Goal: Information Seeking & Learning: Find specific page/section

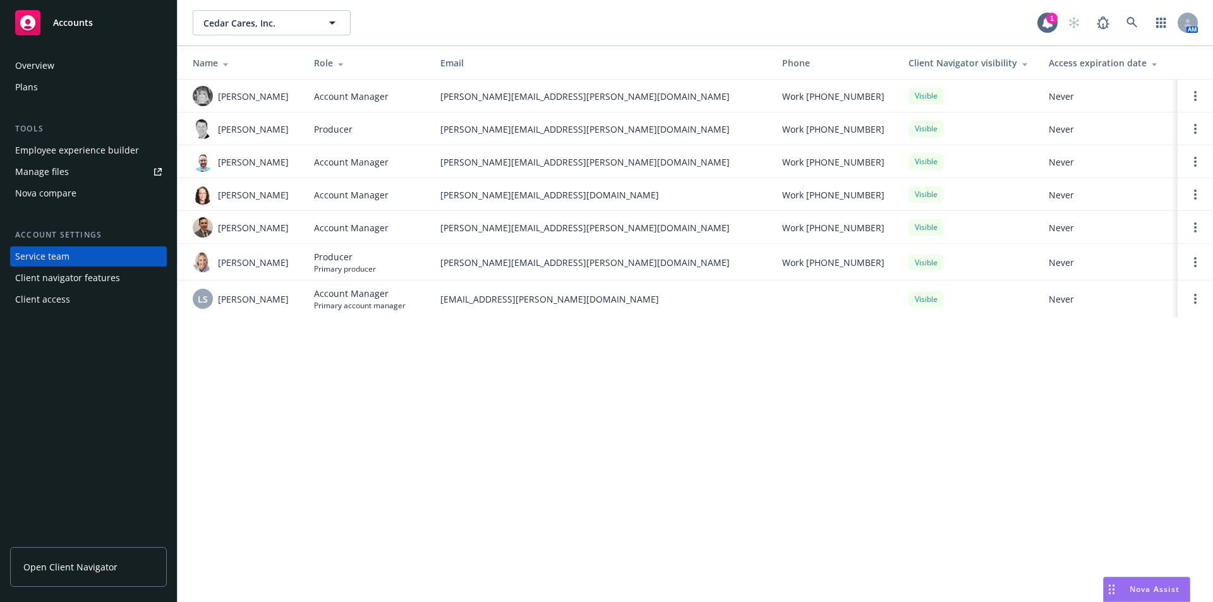
click at [71, 32] on div "Accounts" at bounding box center [88, 22] width 147 height 25
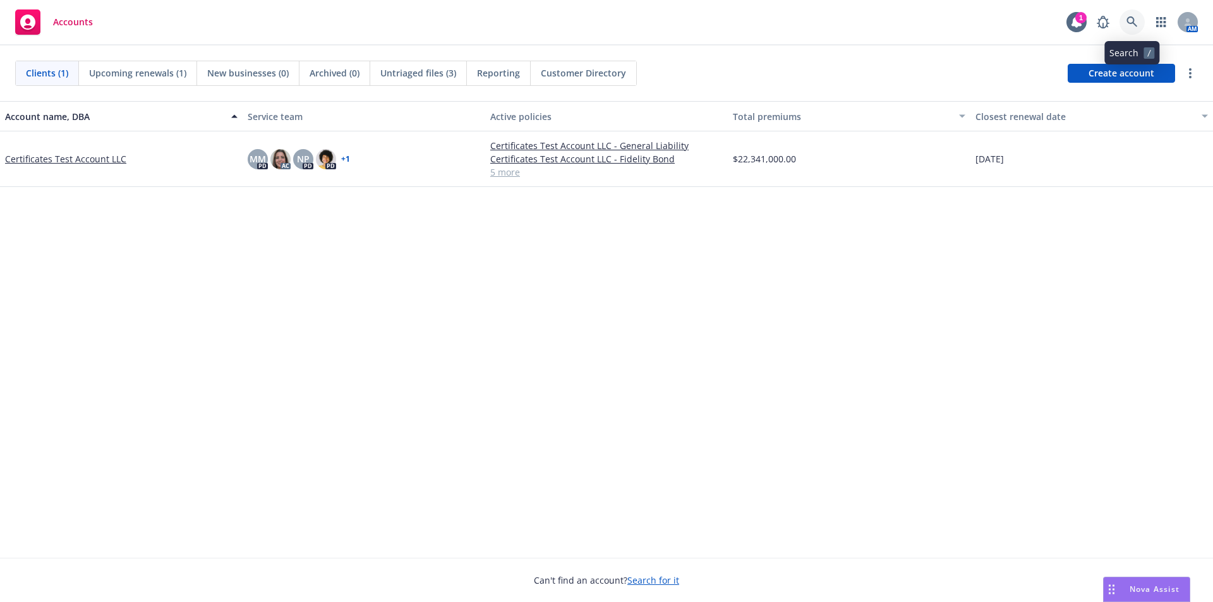
click at [1129, 19] on icon at bounding box center [1131, 21] width 11 height 11
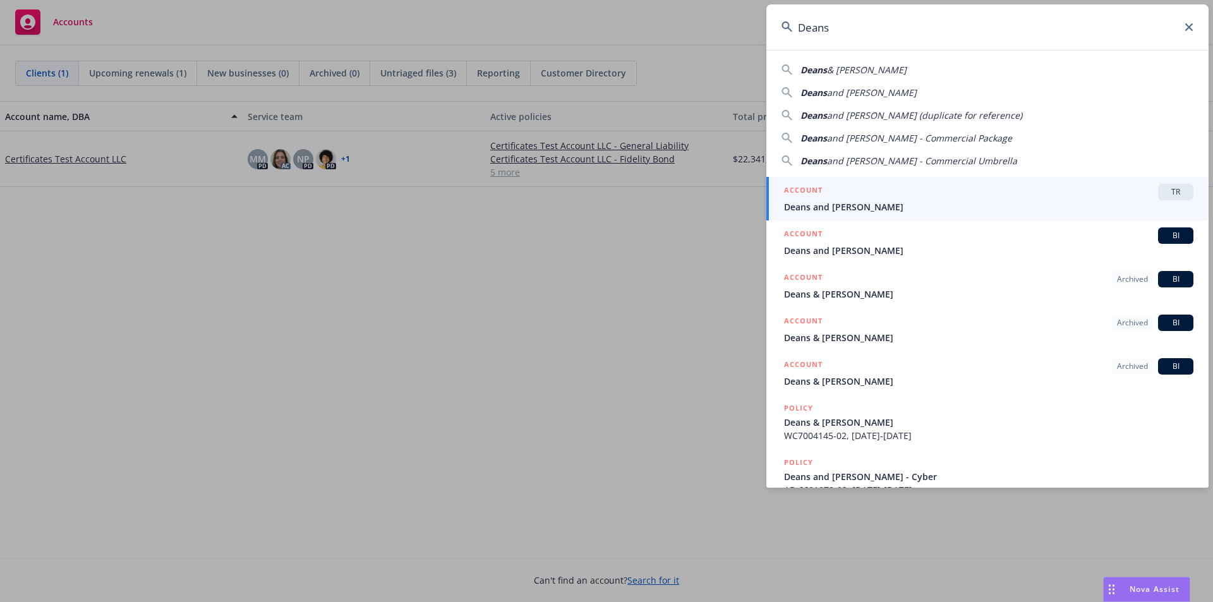
type input "Deans"
click at [864, 195] on div "ACCOUNT TR" at bounding box center [988, 192] width 409 height 16
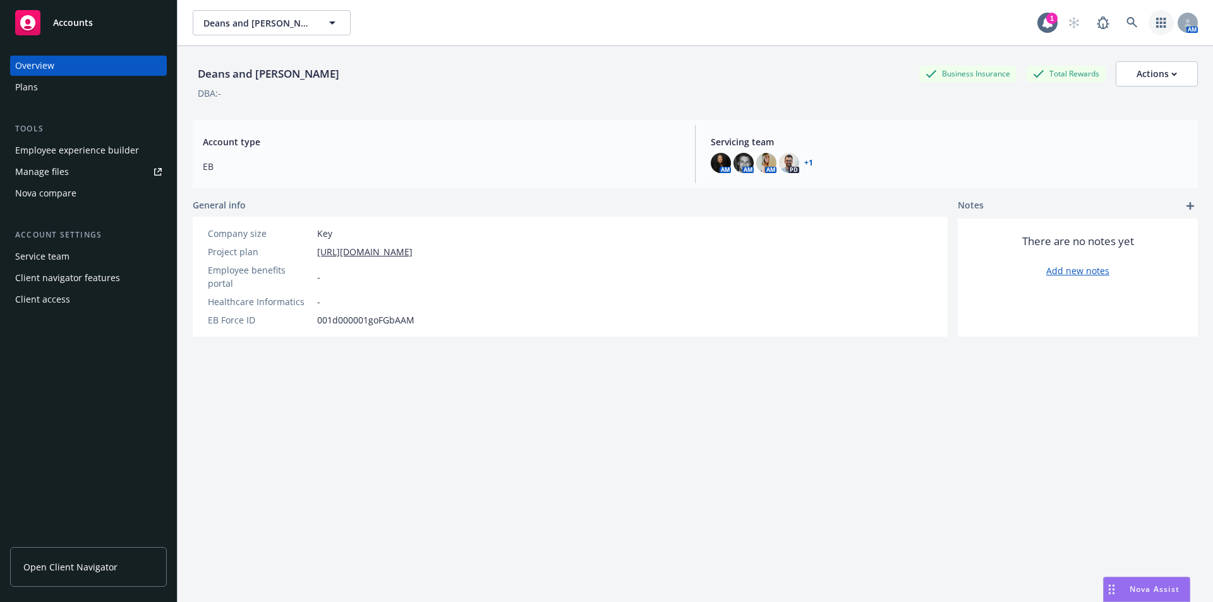
click at [1162, 16] on link "button" at bounding box center [1160, 22] width 25 height 25
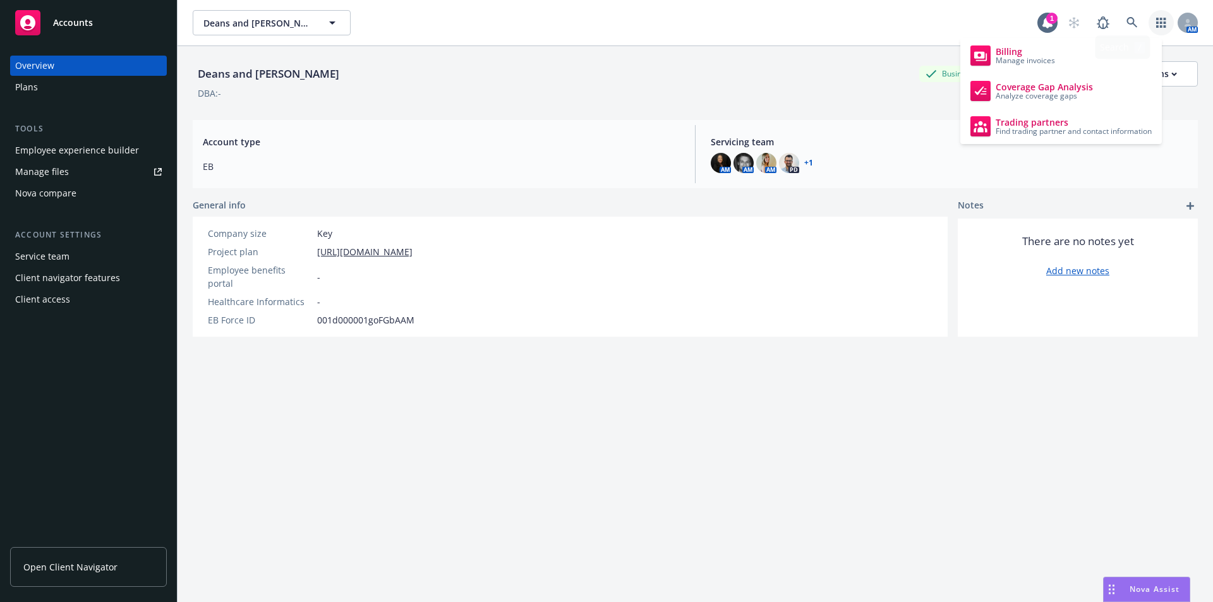
click at [699, 36] on div "[PERSON_NAME] and [PERSON_NAME] and [PERSON_NAME] 1 AM" at bounding box center [694, 22] width 1035 height 45
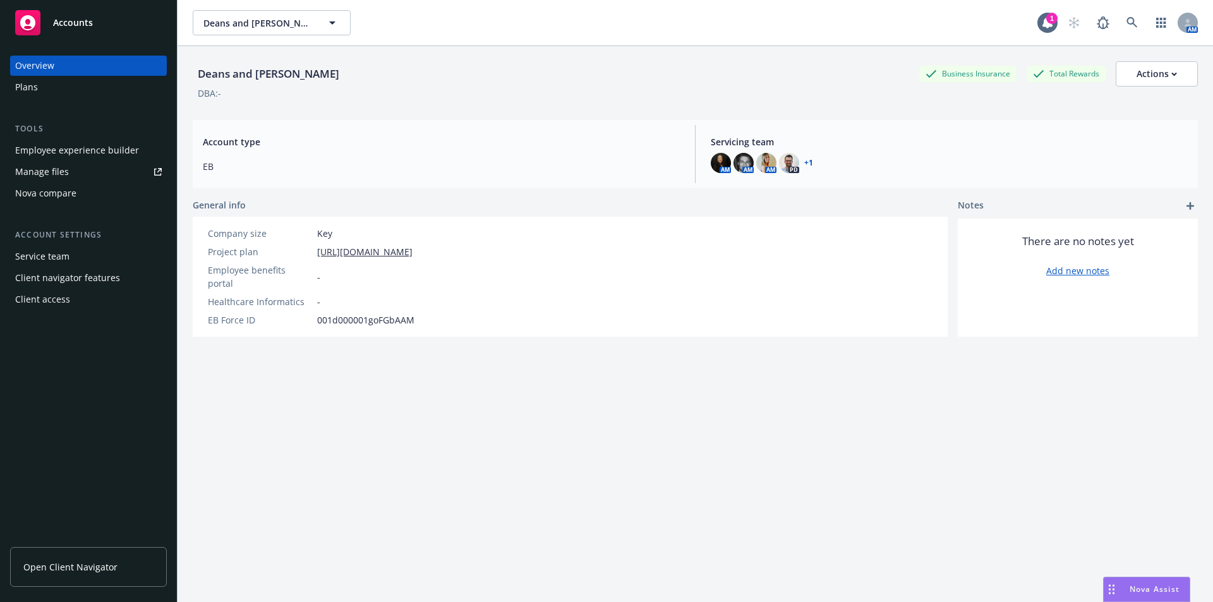
click at [109, 28] on div "Accounts" at bounding box center [88, 22] width 147 height 25
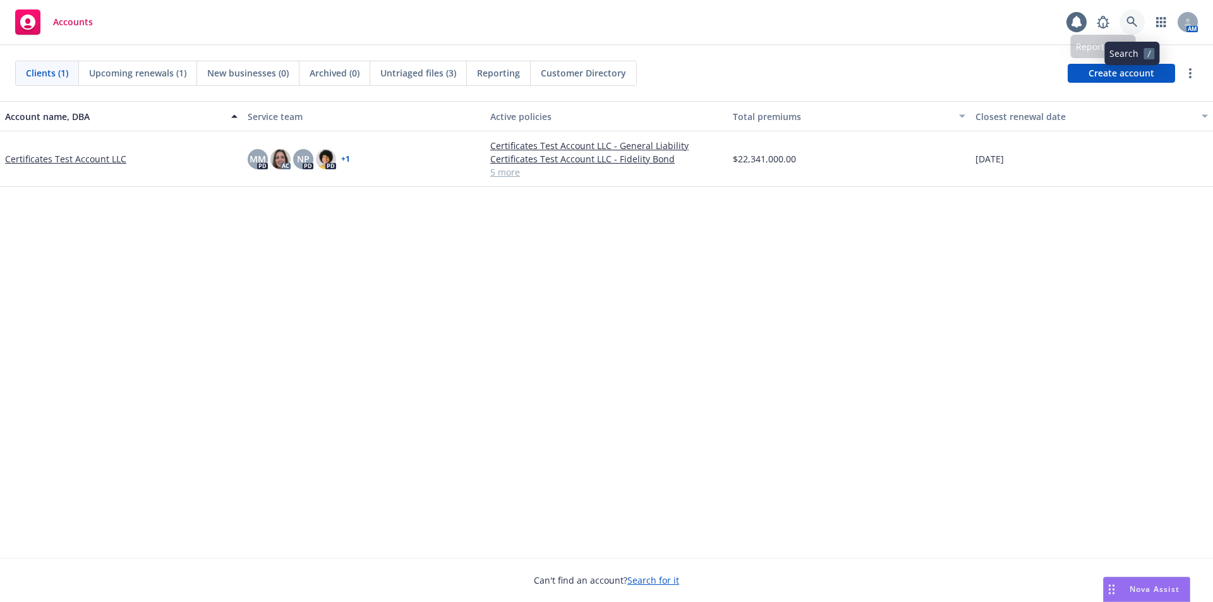
click at [1127, 24] on icon at bounding box center [1131, 21] width 11 height 11
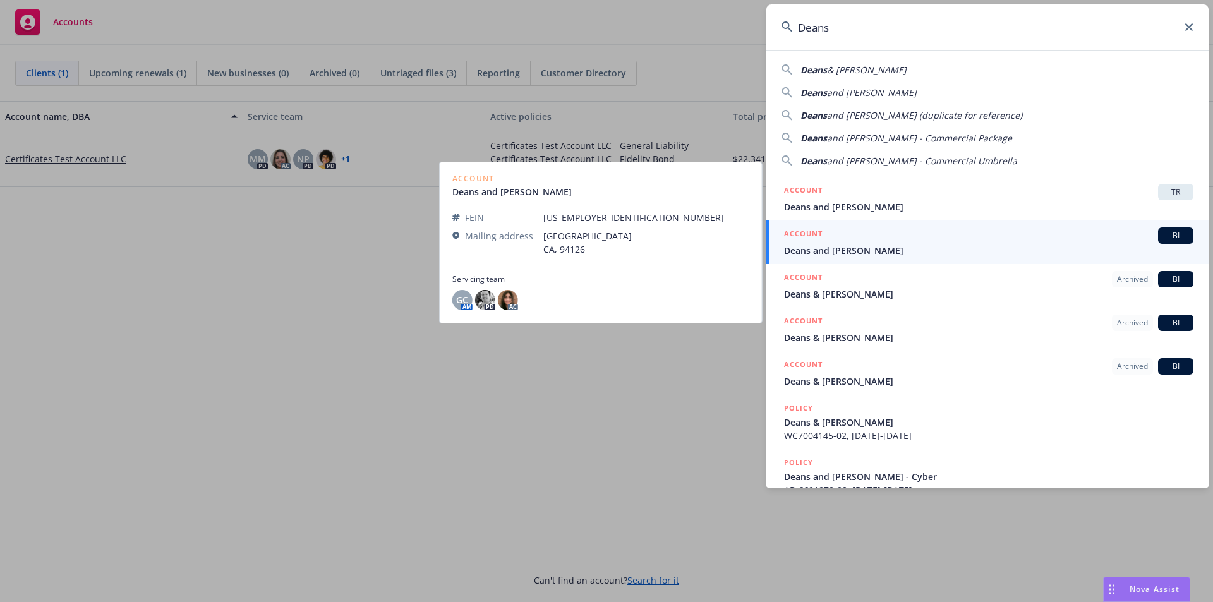
type input "Deans"
click at [830, 250] on span "Deans and [PERSON_NAME]" at bounding box center [988, 250] width 409 height 13
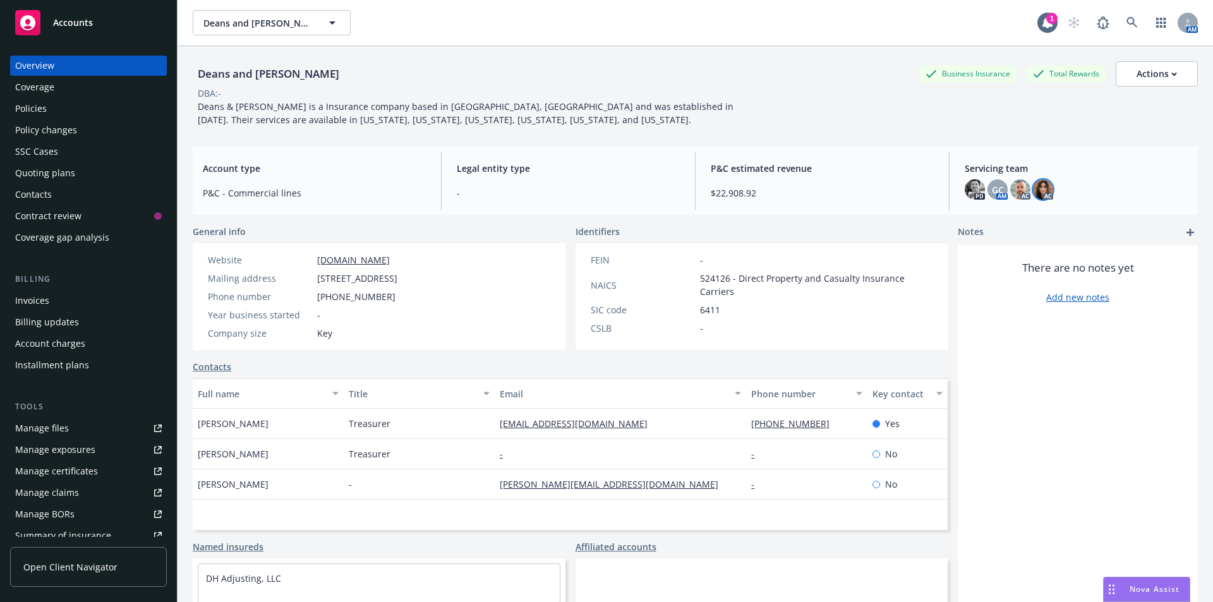
click at [1036, 188] on img at bounding box center [1043, 189] width 20 height 20
click at [791, 156] on div "P&C estimated revenue $22,908.92" at bounding box center [821, 181] width 243 height 58
click at [68, 107] on div "Policies" at bounding box center [88, 109] width 147 height 20
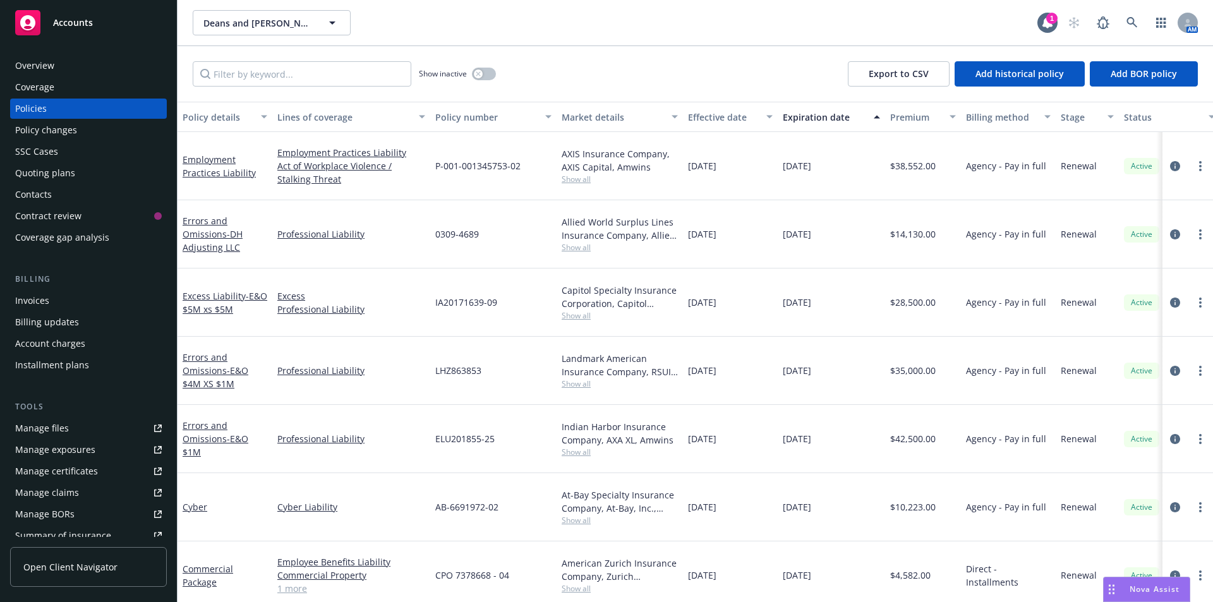
scroll to position [92, 0]
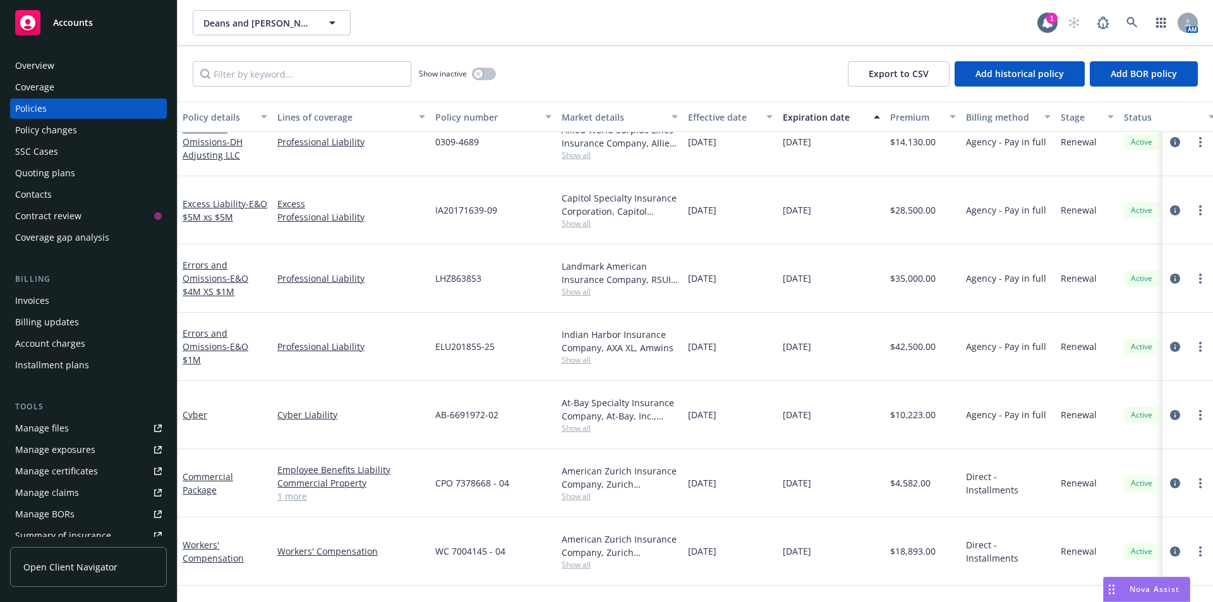
click at [291, 489] on link "1 more" at bounding box center [351, 495] width 148 height 13
click at [192, 471] on link "Commercial Package" at bounding box center [208, 483] width 51 height 25
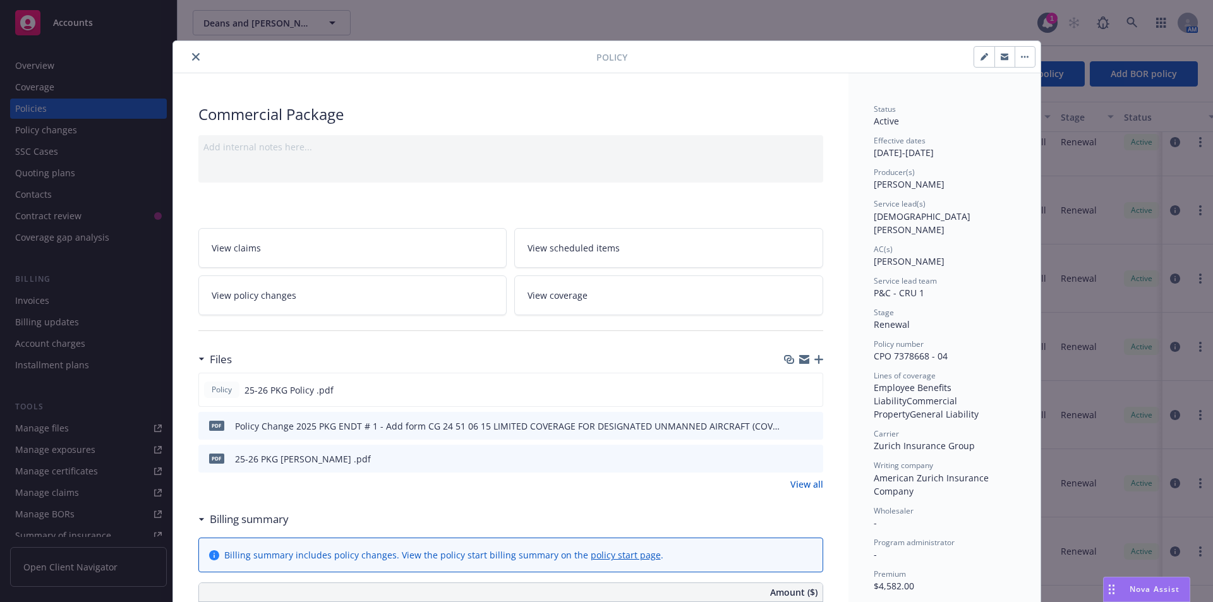
click at [192, 57] on icon "close" at bounding box center [196, 57] width 8 height 8
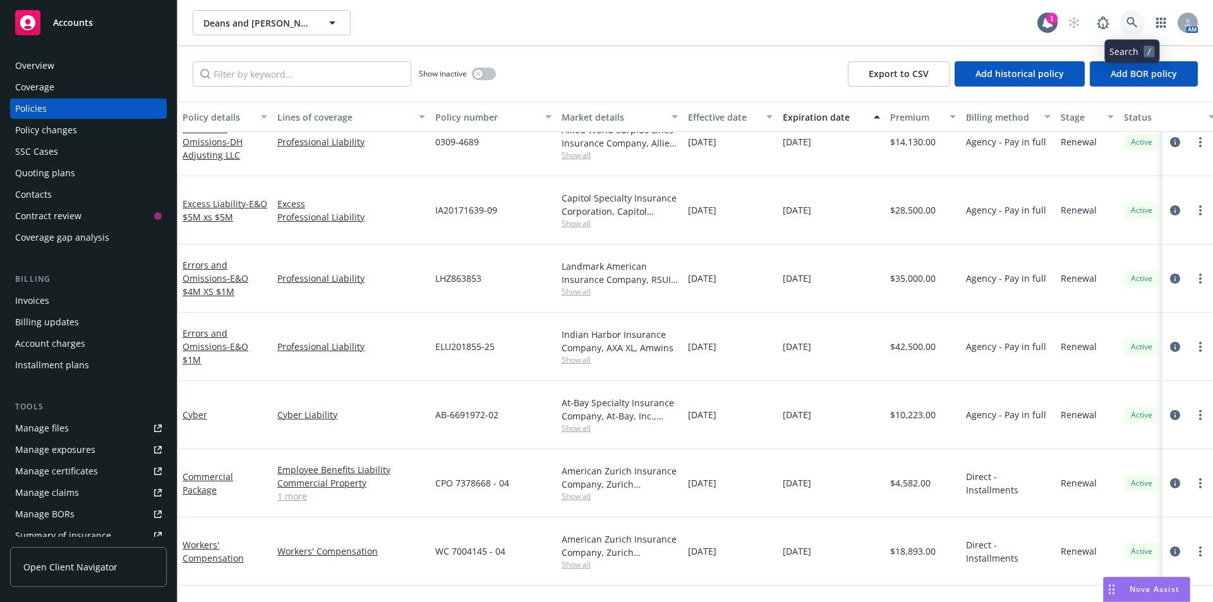
click at [1127, 22] on icon at bounding box center [1131, 22] width 11 height 11
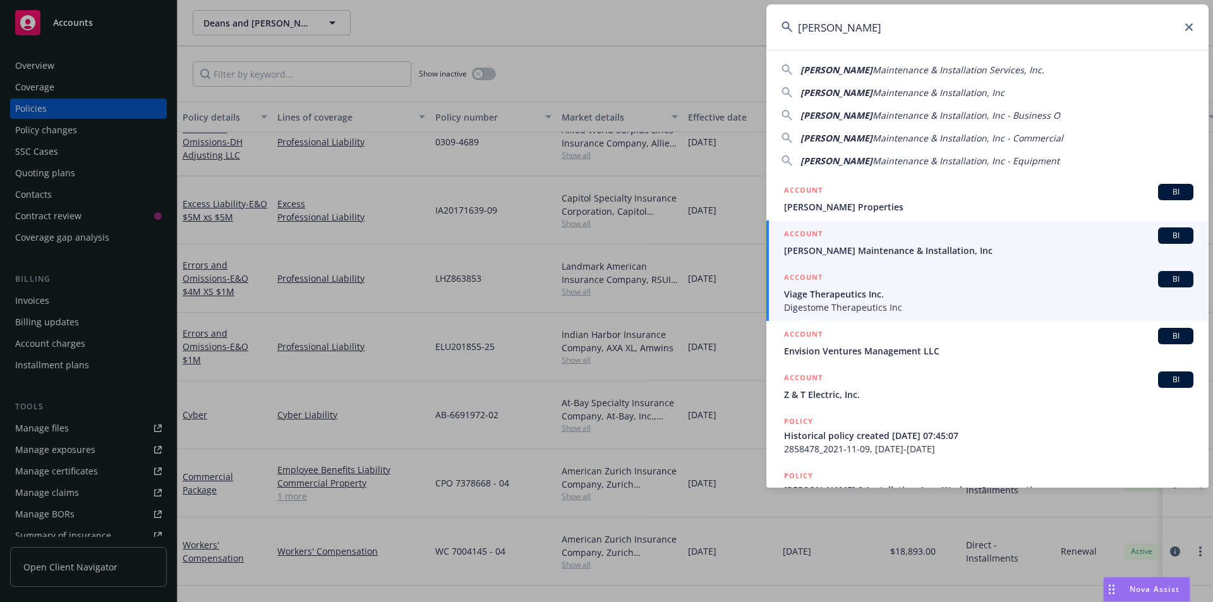
type input "[PERSON_NAME]"
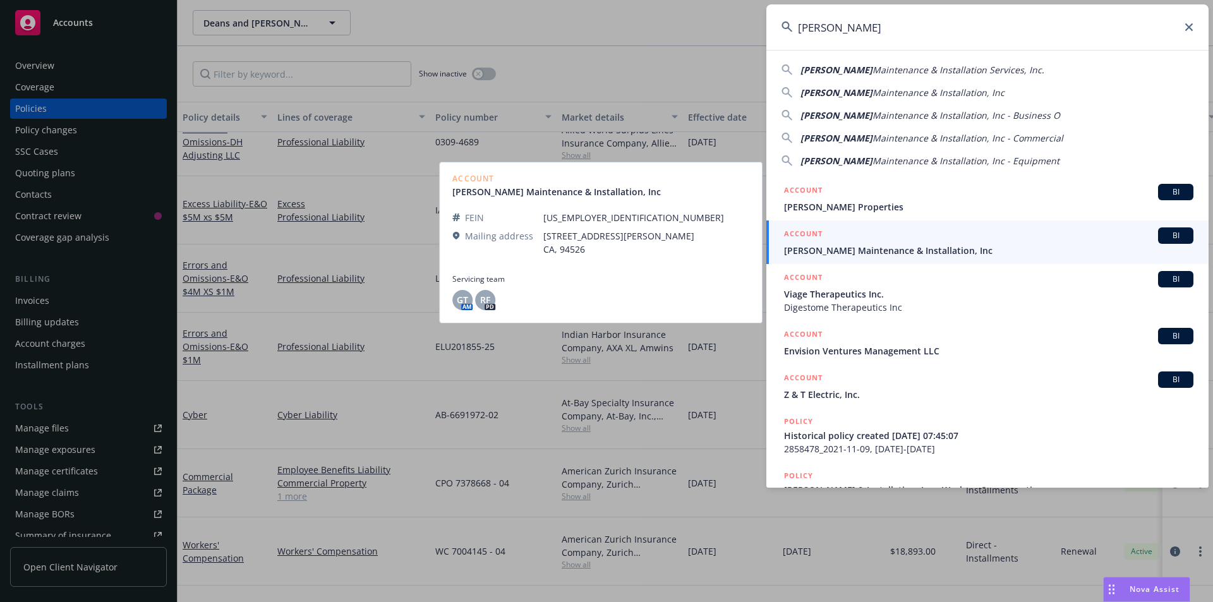
click at [891, 241] on div "ACCOUNT BI" at bounding box center [988, 235] width 409 height 16
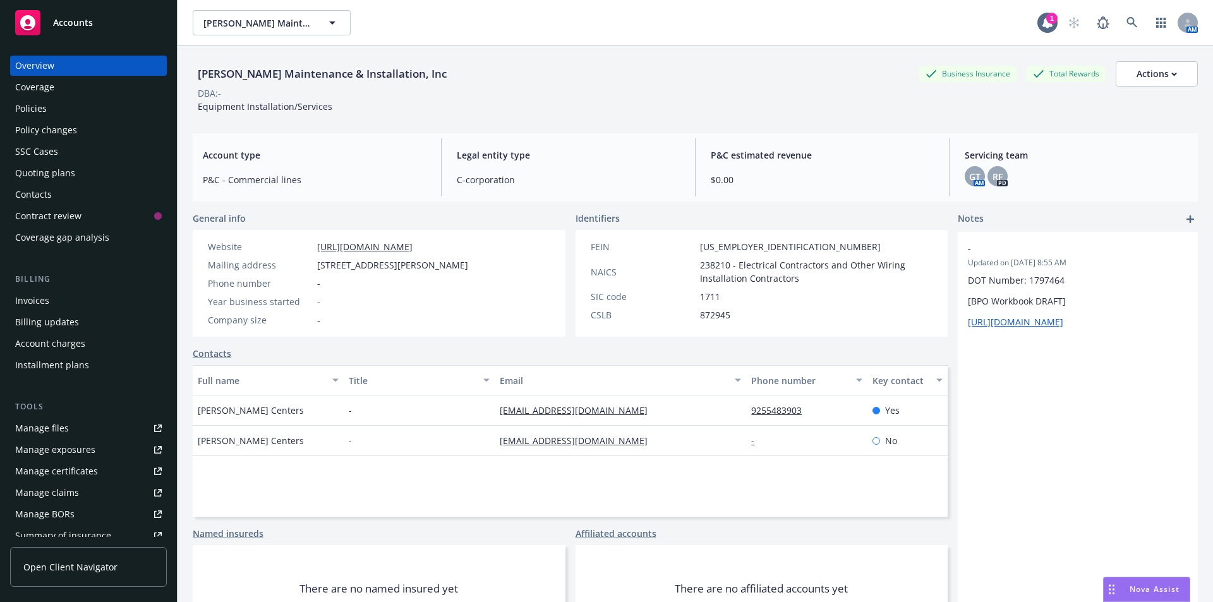
click at [42, 104] on div "Policies" at bounding box center [31, 109] width 32 height 20
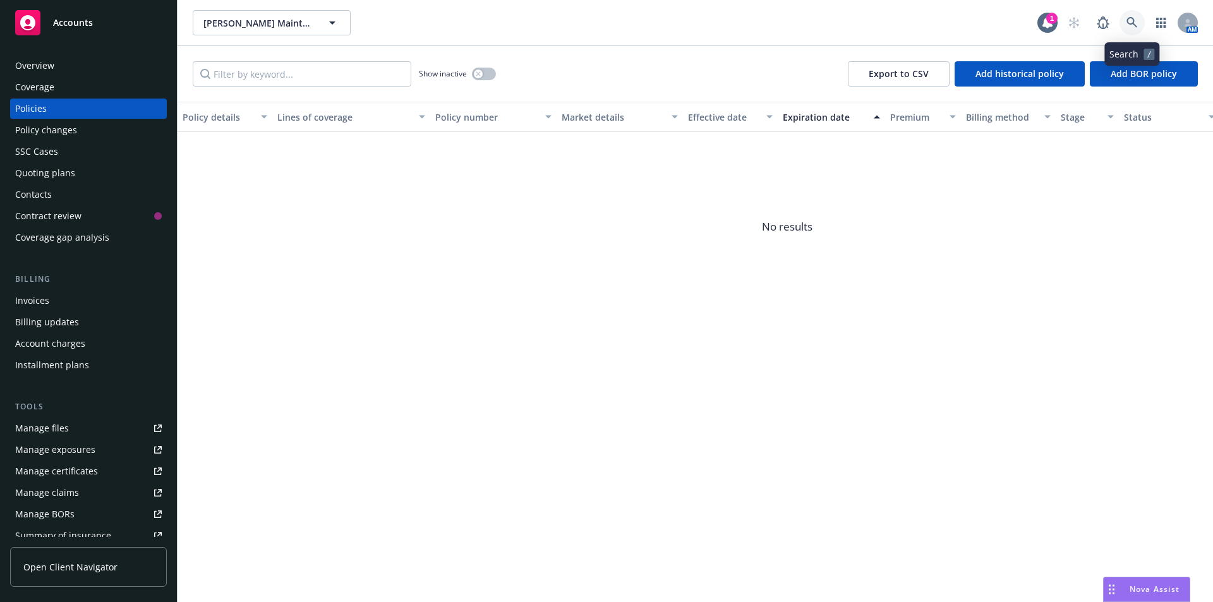
click at [1124, 23] on link at bounding box center [1131, 22] width 25 height 25
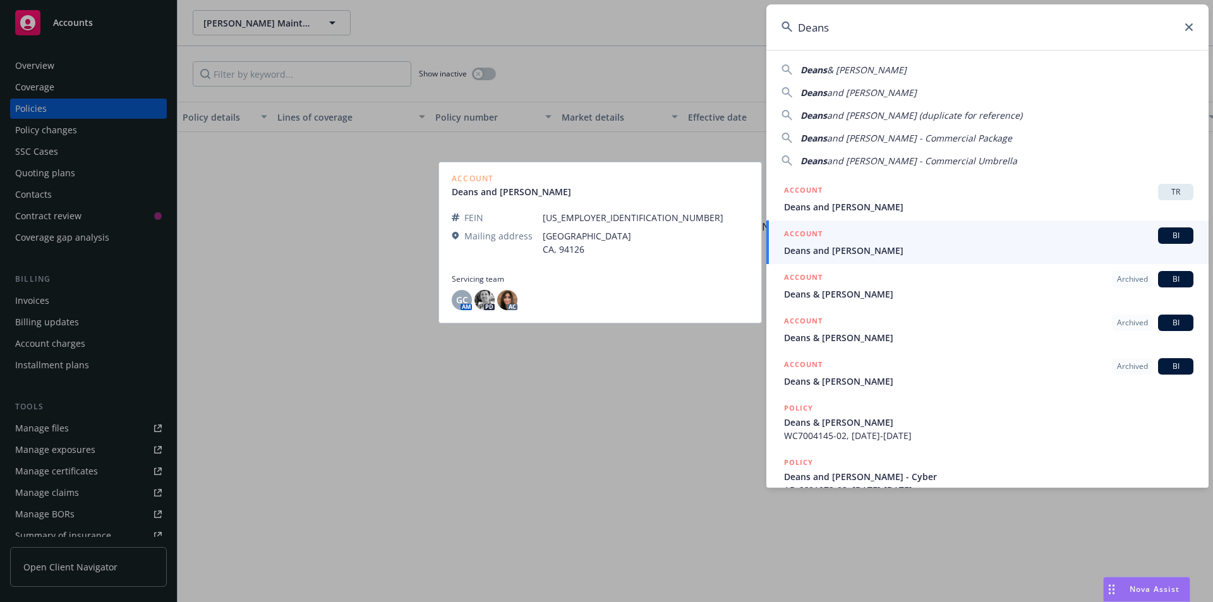
type input "Deans"
click at [841, 249] on span "Deans and [PERSON_NAME]" at bounding box center [988, 250] width 409 height 13
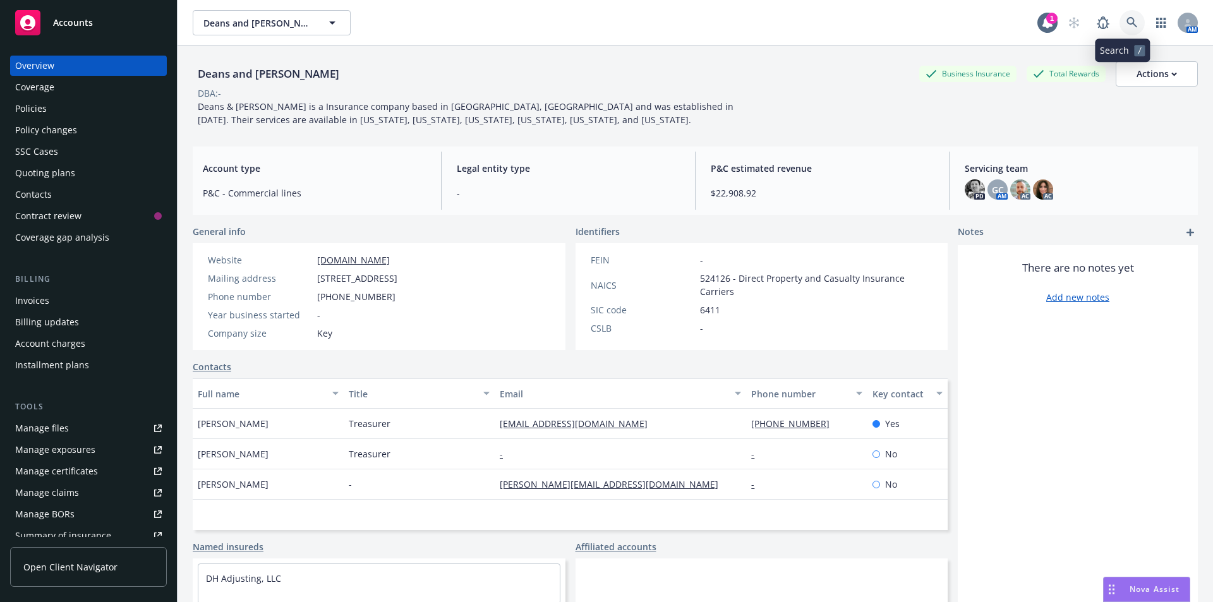
click at [1126, 25] on icon at bounding box center [1131, 22] width 11 height 11
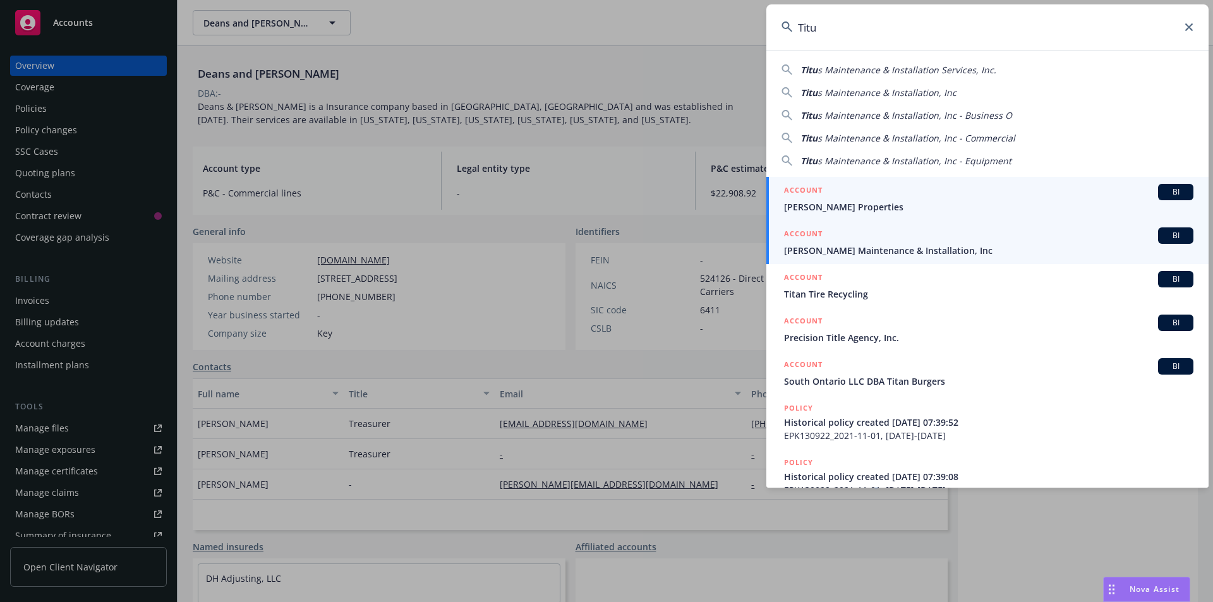
type input "Titu"
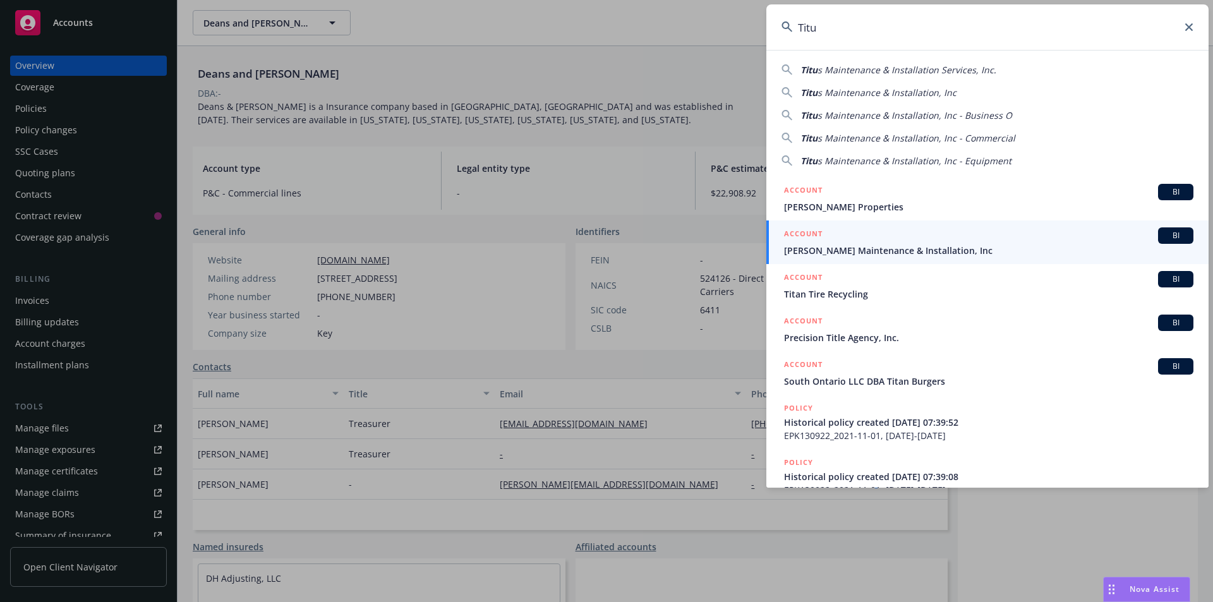
click at [899, 245] on span "[PERSON_NAME] Maintenance & Installation, Inc" at bounding box center [988, 250] width 409 height 13
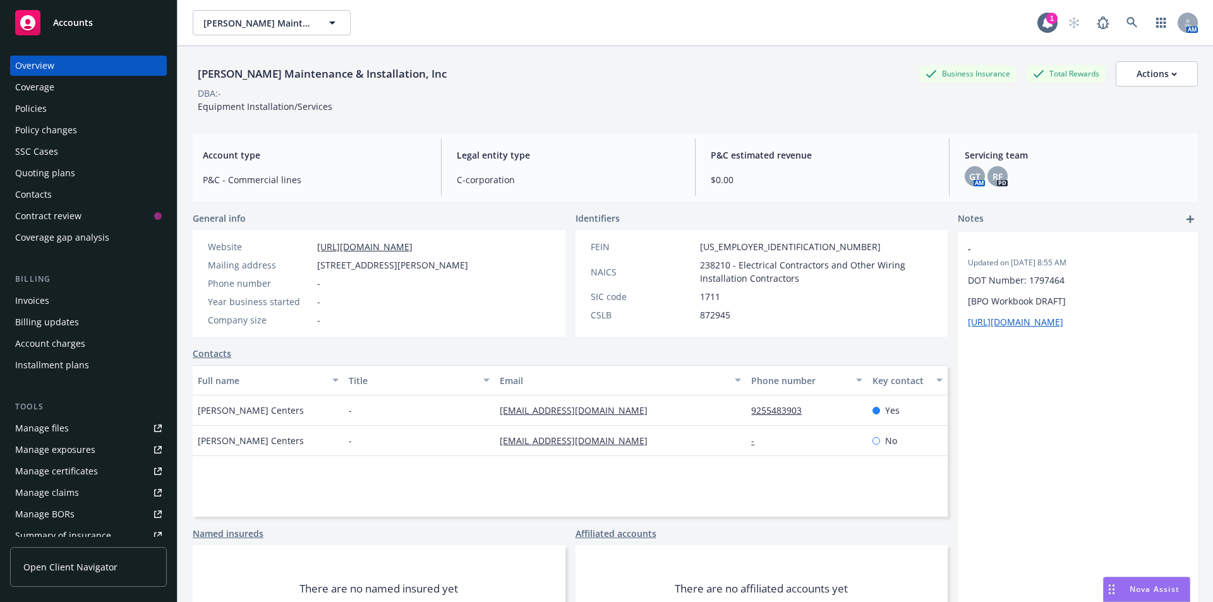
click at [33, 108] on div "Policies" at bounding box center [31, 109] width 32 height 20
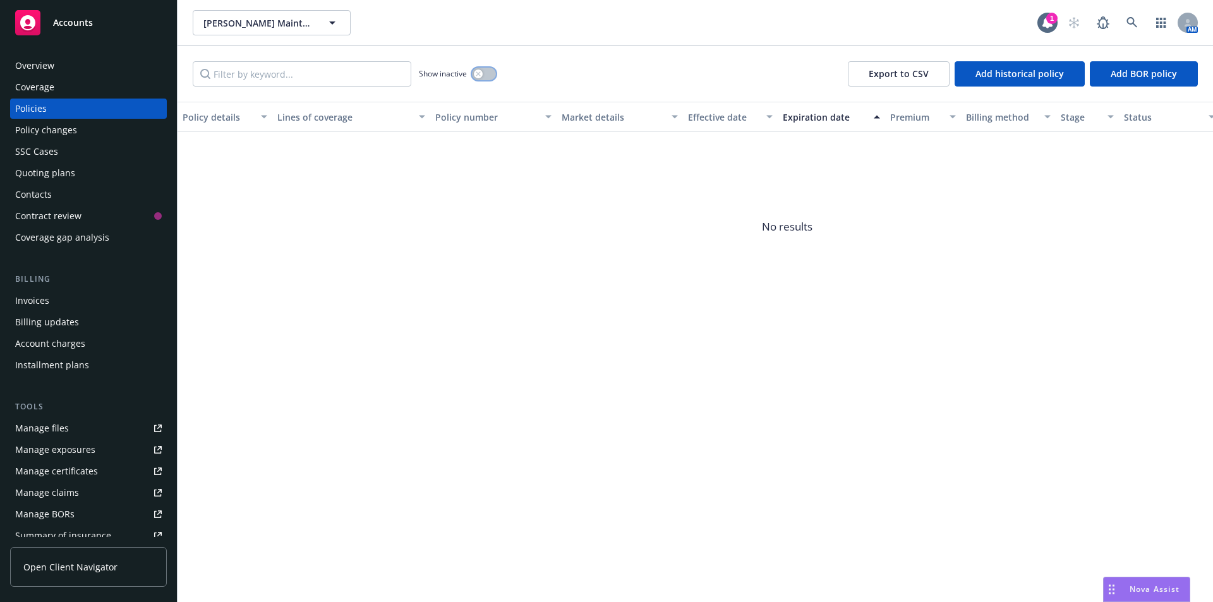
click at [491, 75] on button "button" at bounding box center [484, 74] width 24 height 13
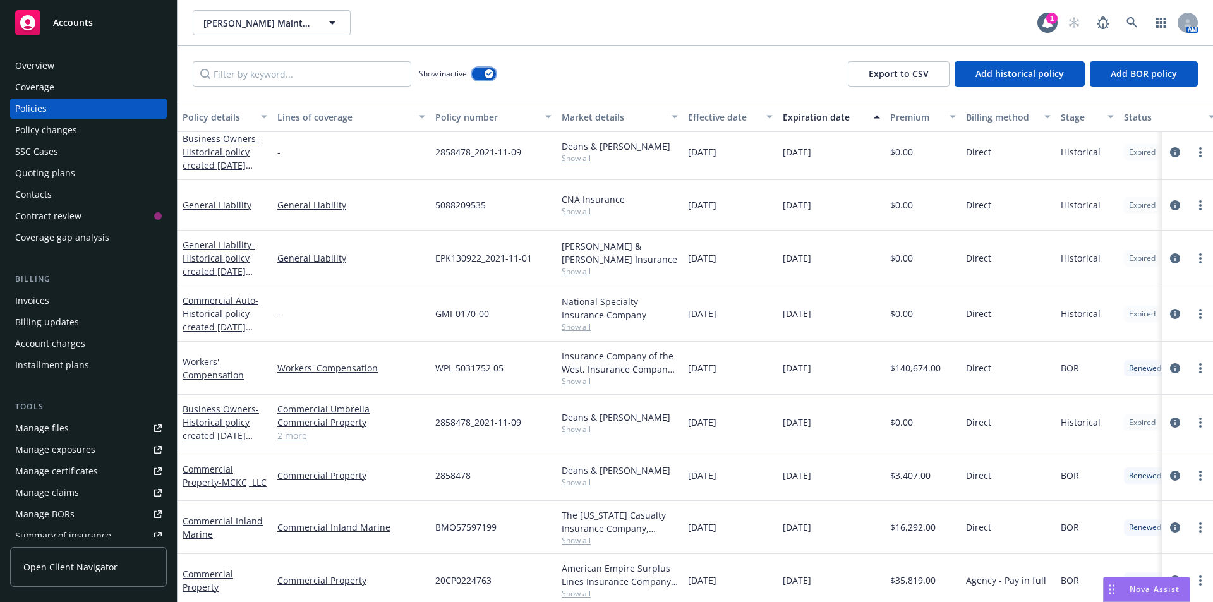
scroll to position [632, 0]
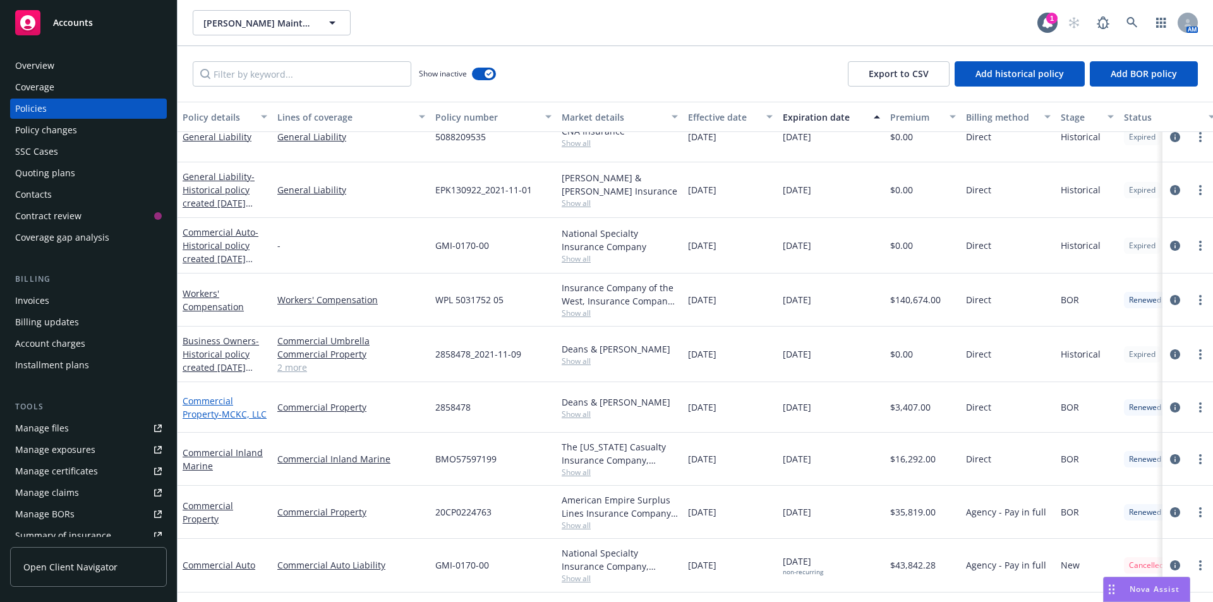
click at [210, 407] on link "Commercial Property - MCKC, LLC" at bounding box center [225, 407] width 84 height 25
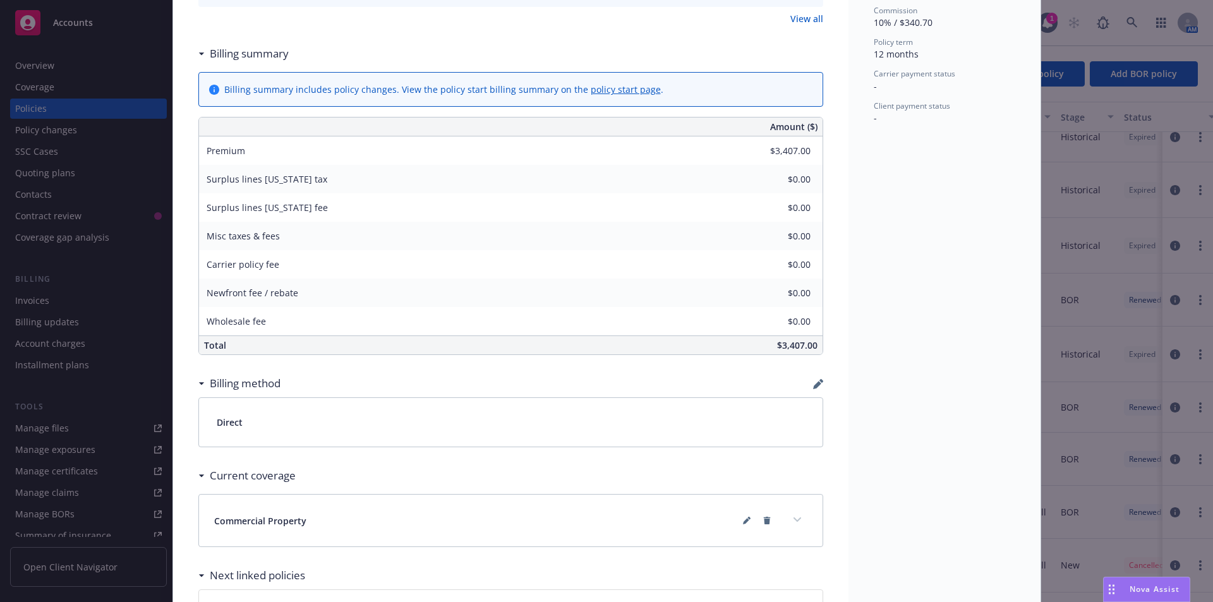
scroll to position [568, 0]
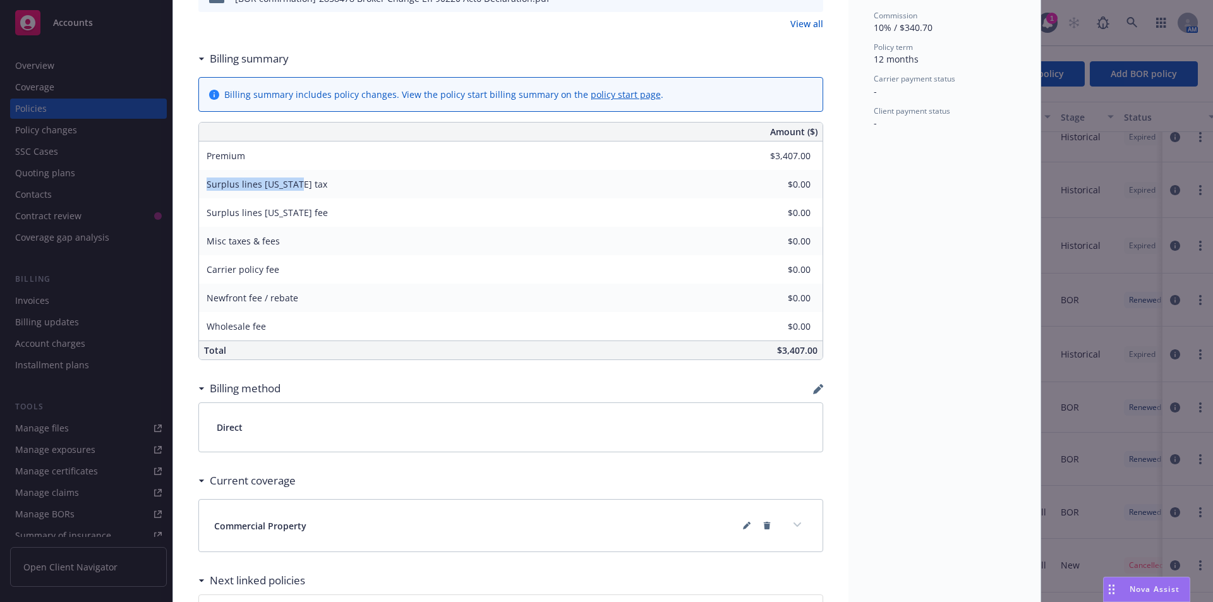
drag, startPoint x: 201, startPoint y: 172, endPoint x: 287, endPoint y: 171, distance: 85.9
click at [287, 178] on span "Surplus lines [US_STATE] tax" at bounding box center [267, 184] width 121 height 12
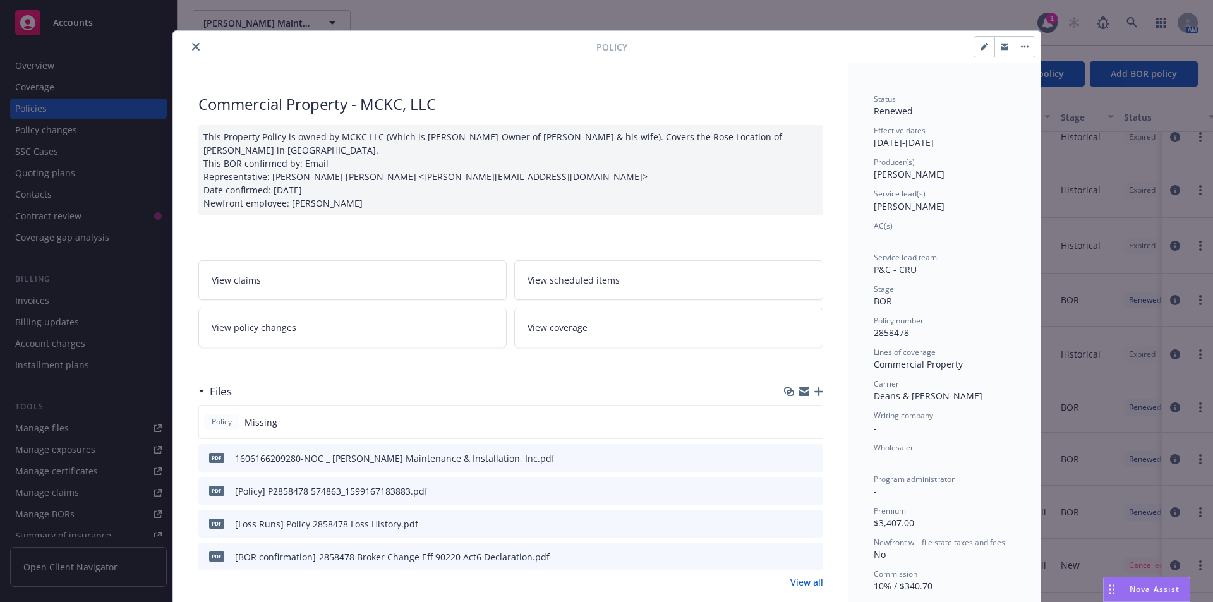
scroll to position [0, 0]
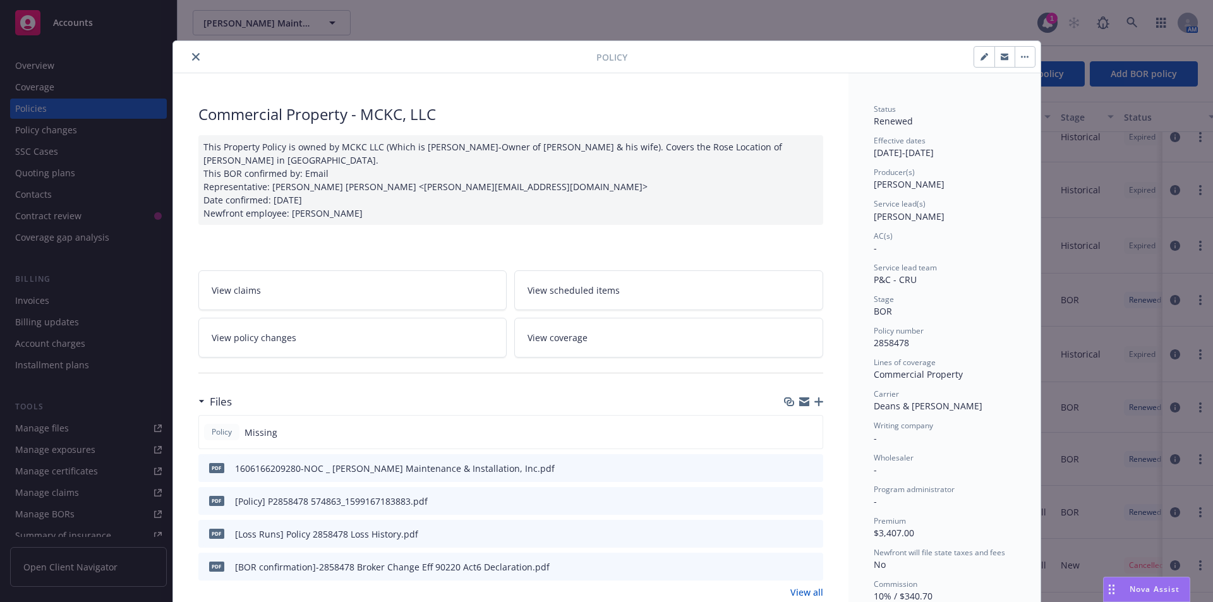
click at [196, 59] on button "close" at bounding box center [195, 56] width 15 height 15
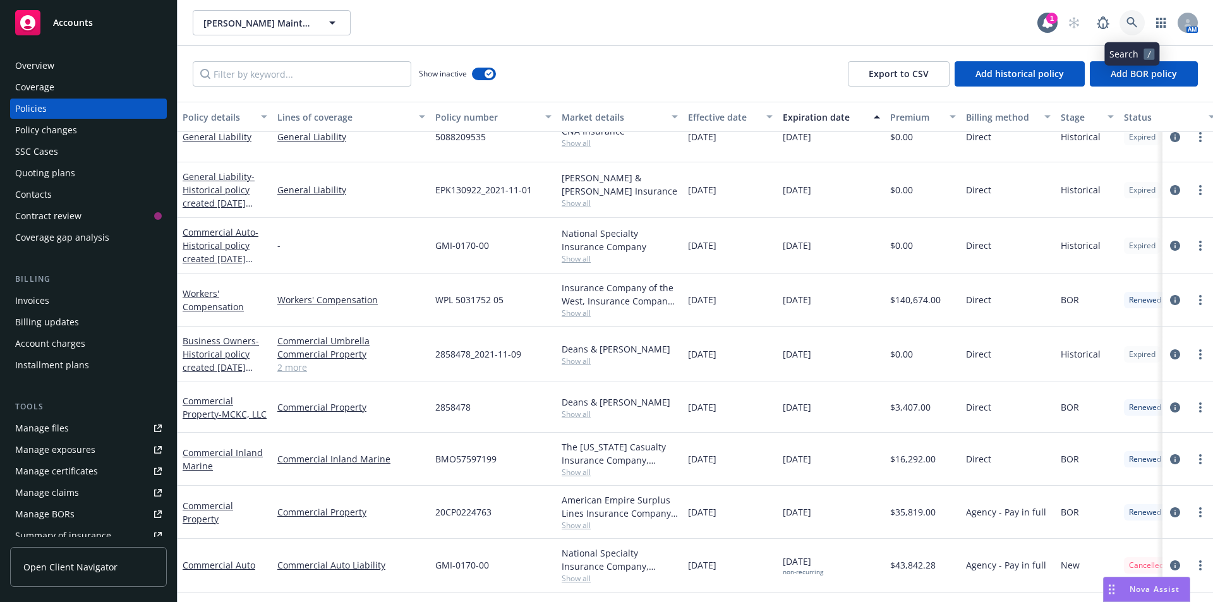
click at [1121, 18] on link at bounding box center [1131, 22] width 25 height 25
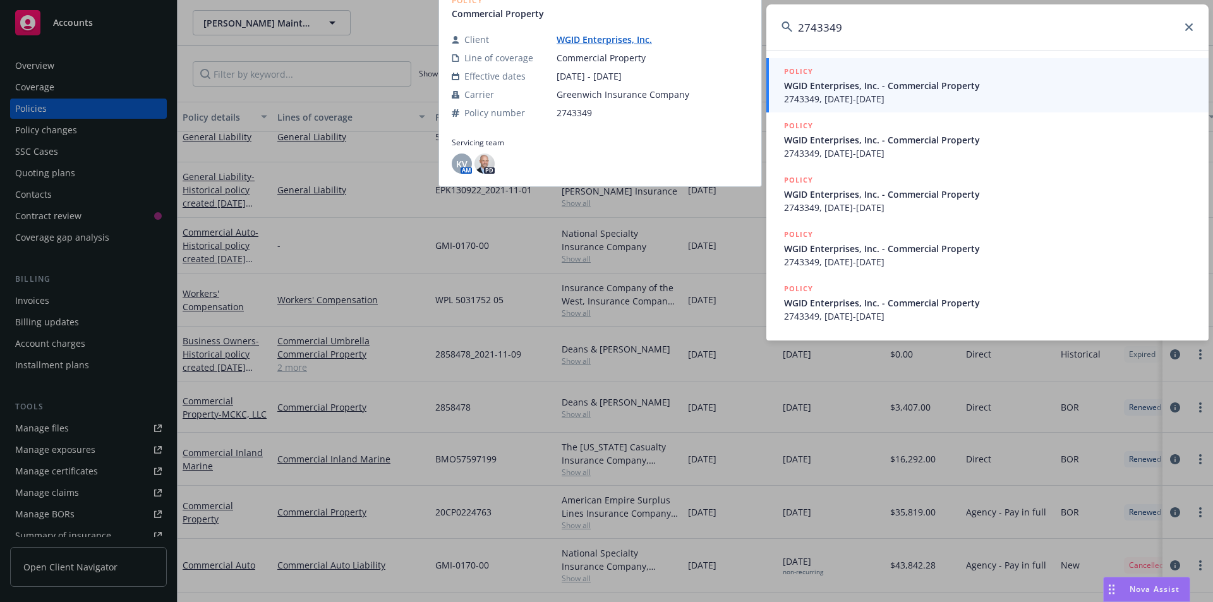
type input "2743349"
click at [834, 77] on div "POLICY" at bounding box center [988, 72] width 409 height 14
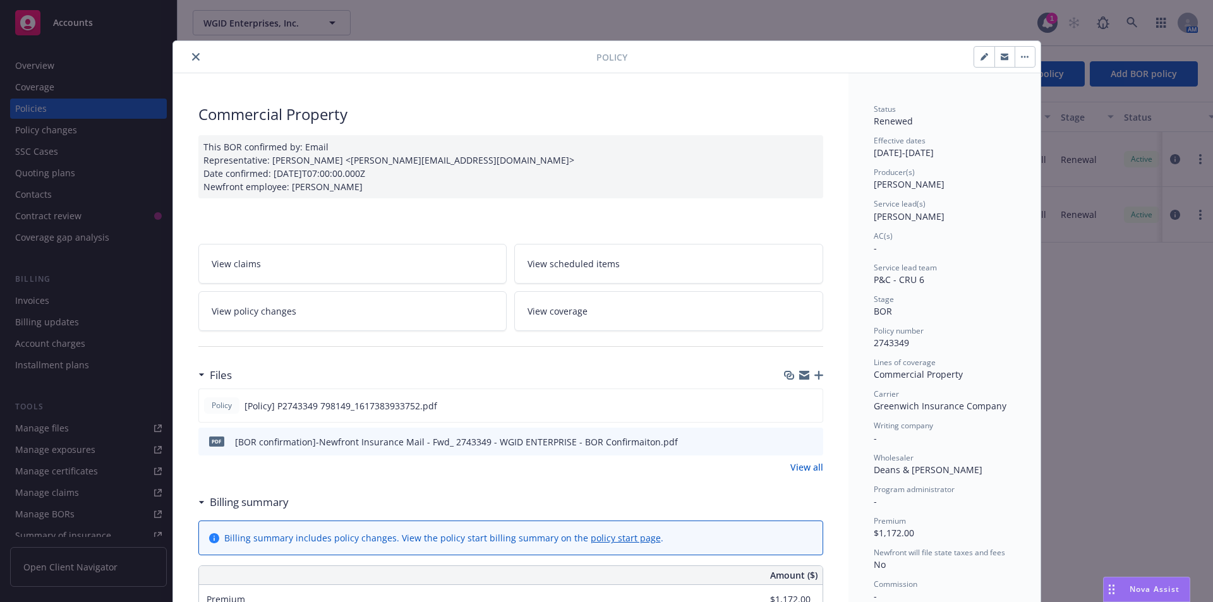
click at [193, 61] on button "close" at bounding box center [195, 56] width 15 height 15
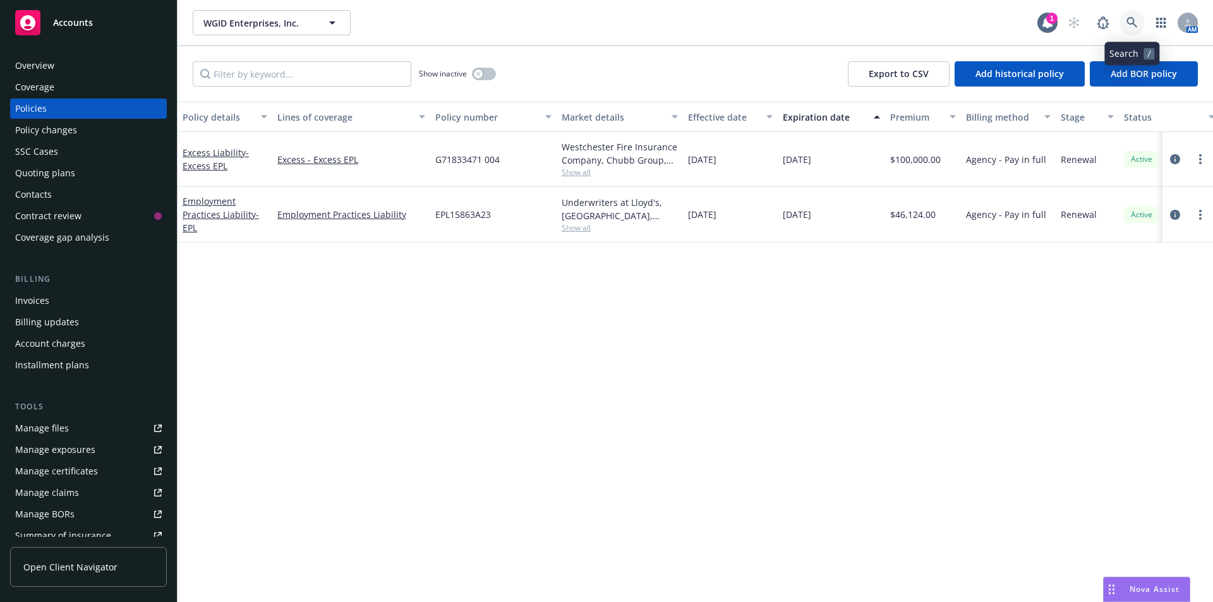
click at [1136, 26] on icon at bounding box center [1131, 22] width 11 height 11
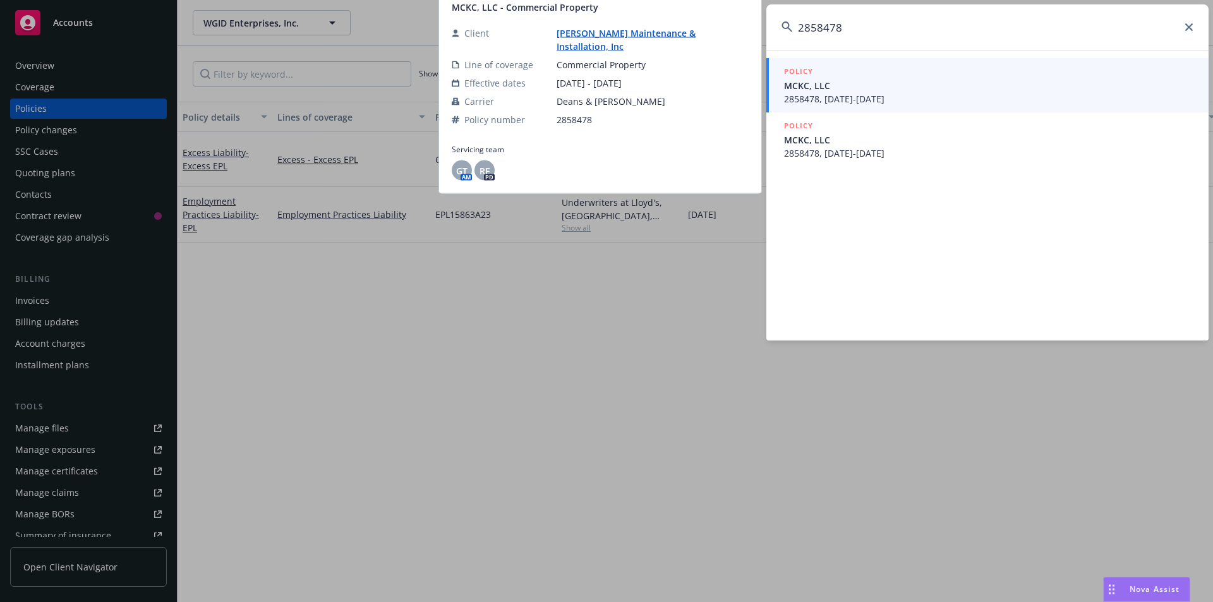
type input "2858478"
click at [823, 84] on span "MCKC, LLC" at bounding box center [988, 85] width 409 height 13
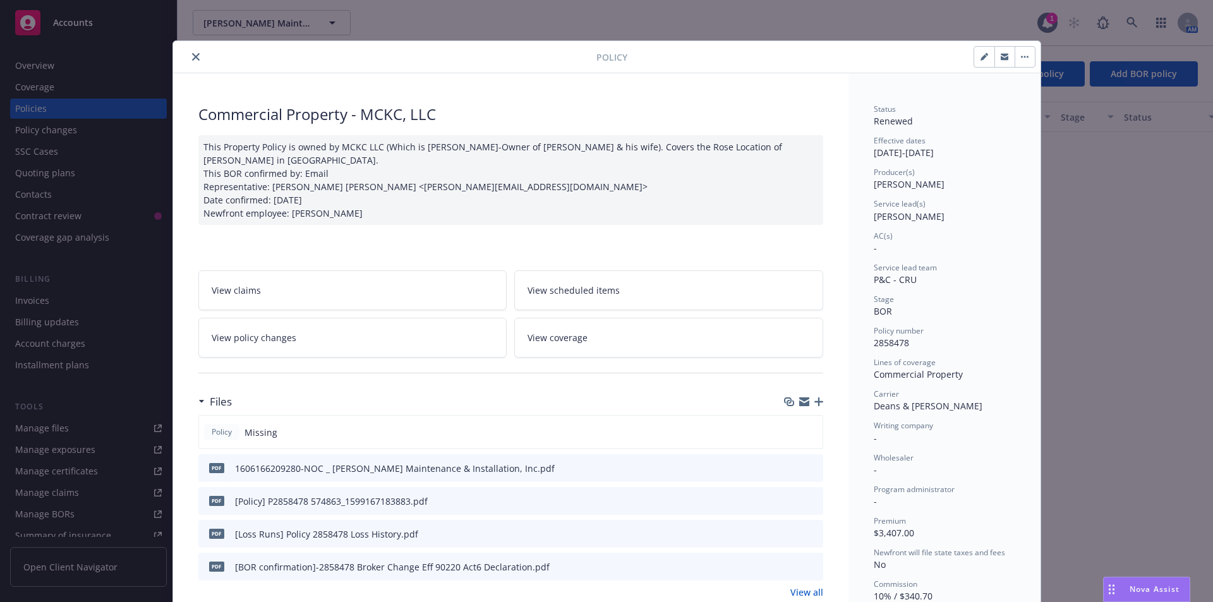
click at [187, 49] on div at bounding box center [387, 56] width 418 height 15
click at [192, 53] on icon "close" at bounding box center [196, 57] width 8 height 8
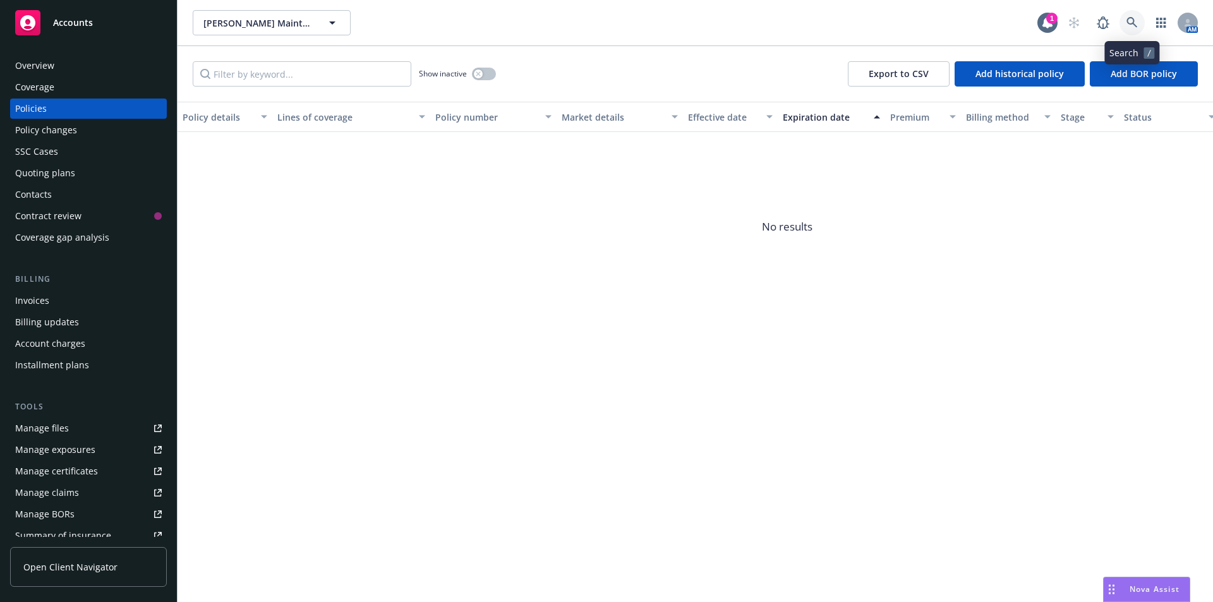
click at [1129, 27] on icon at bounding box center [1131, 22] width 11 height 11
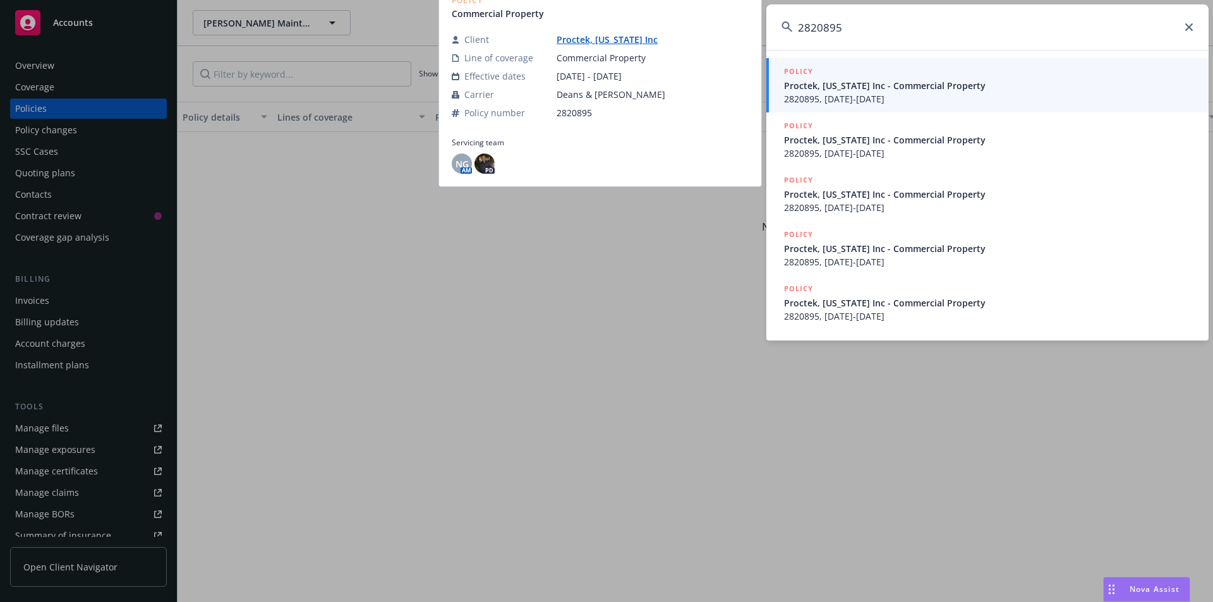
type input "2820895"
click at [828, 79] on span "Proctek, [US_STATE] Inc - Commercial Property" at bounding box center [988, 85] width 409 height 13
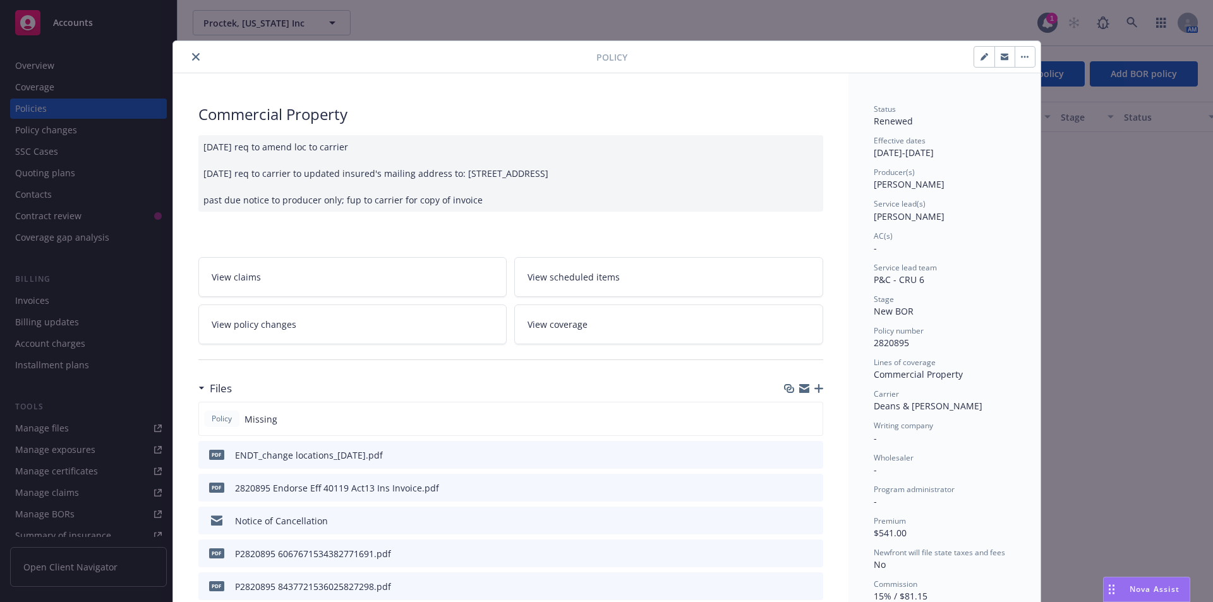
click at [188, 58] on button "close" at bounding box center [195, 56] width 15 height 15
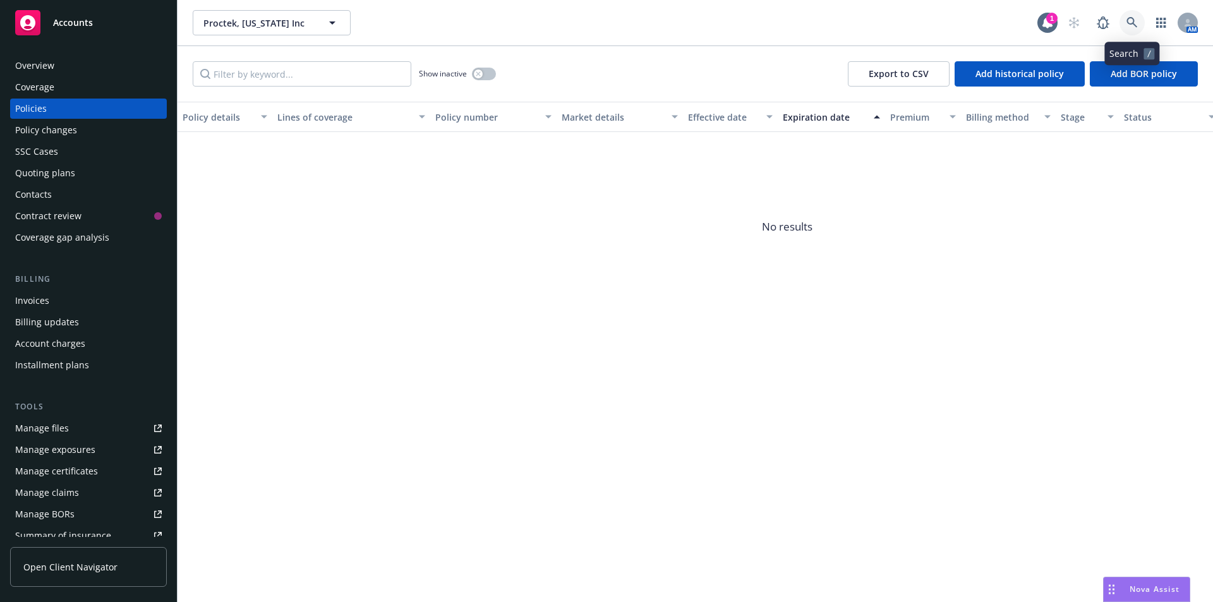
click at [1121, 23] on link at bounding box center [1131, 22] width 25 height 25
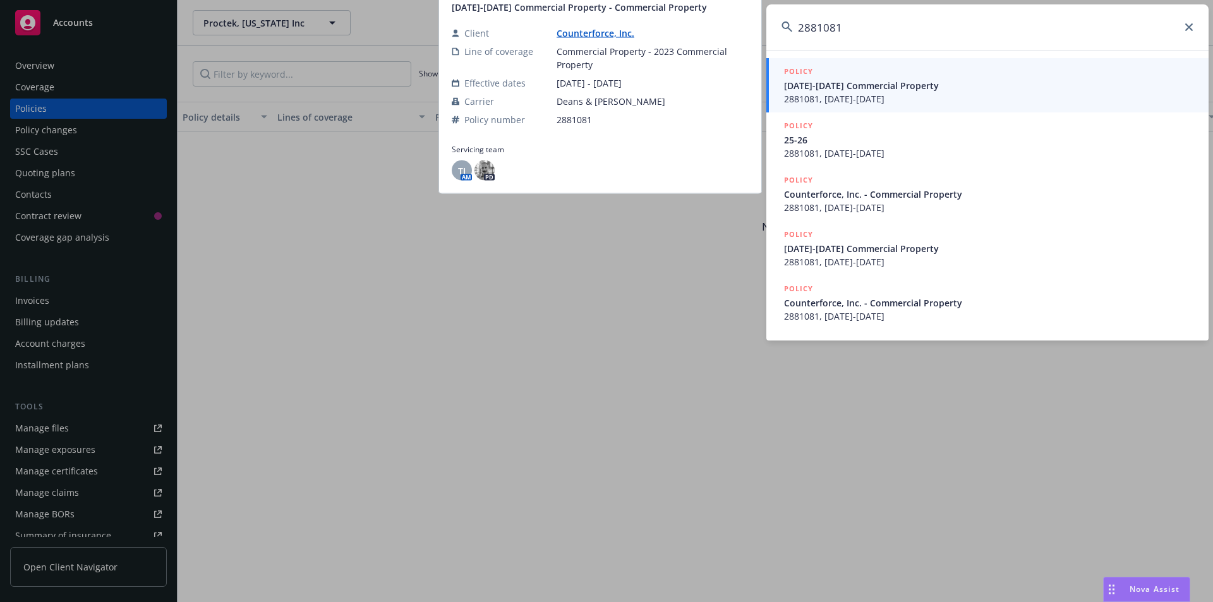
type input "2881081"
click at [832, 89] on span "[DATE]-[DATE] Commercial Property" at bounding box center [988, 85] width 409 height 13
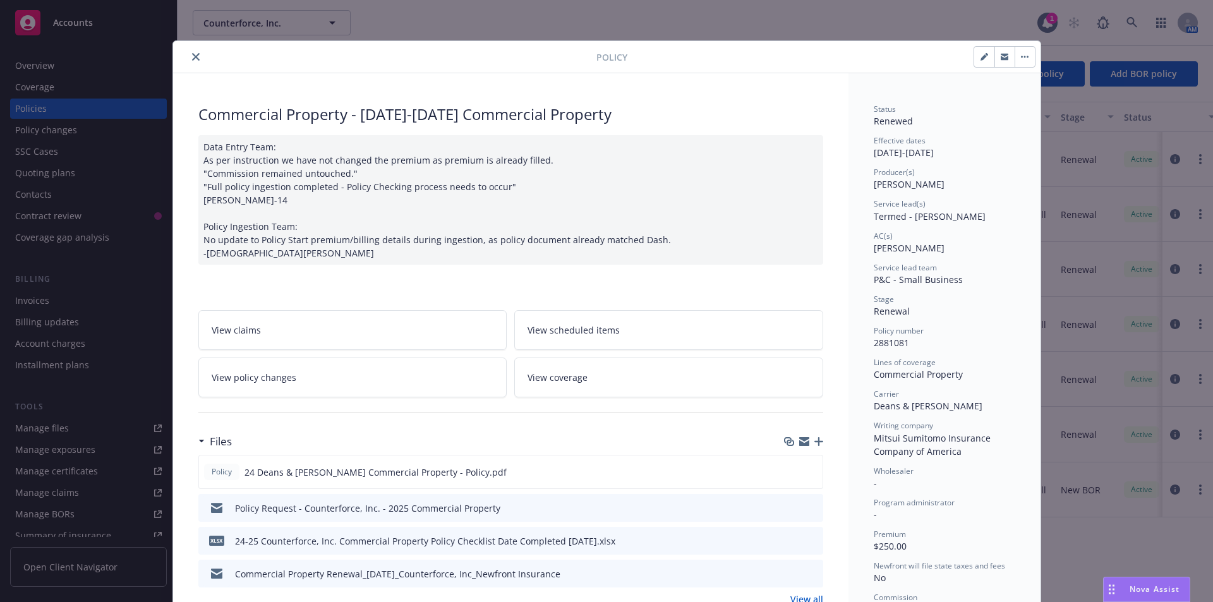
click at [192, 56] on icon "close" at bounding box center [196, 57] width 8 height 8
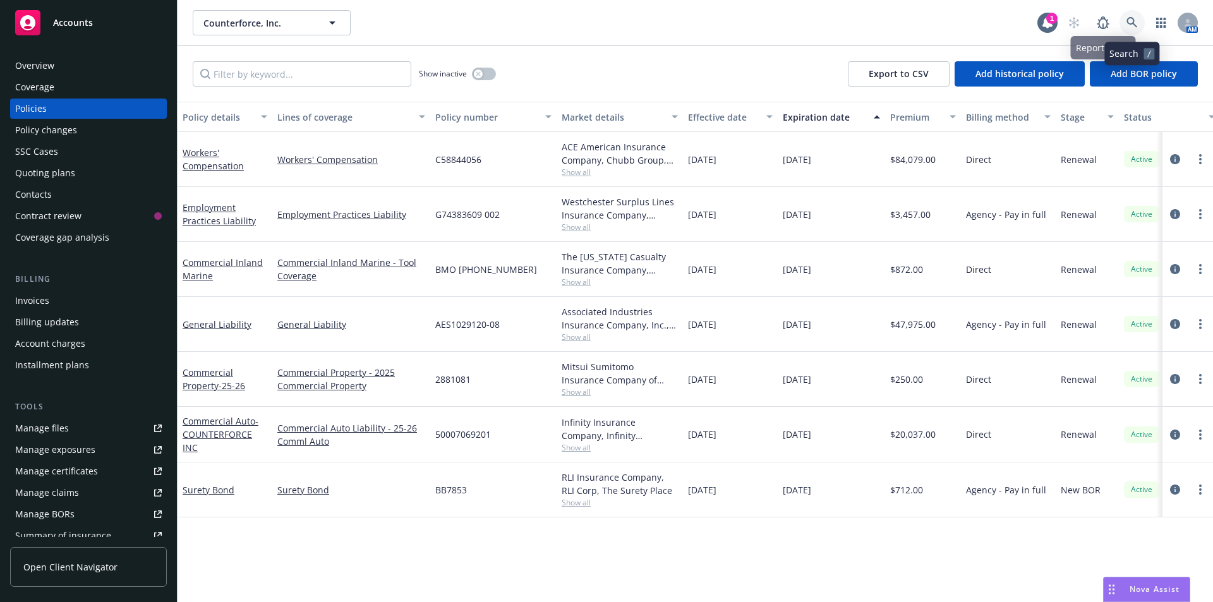
click at [1125, 23] on link at bounding box center [1131, 22] width 25 height 25
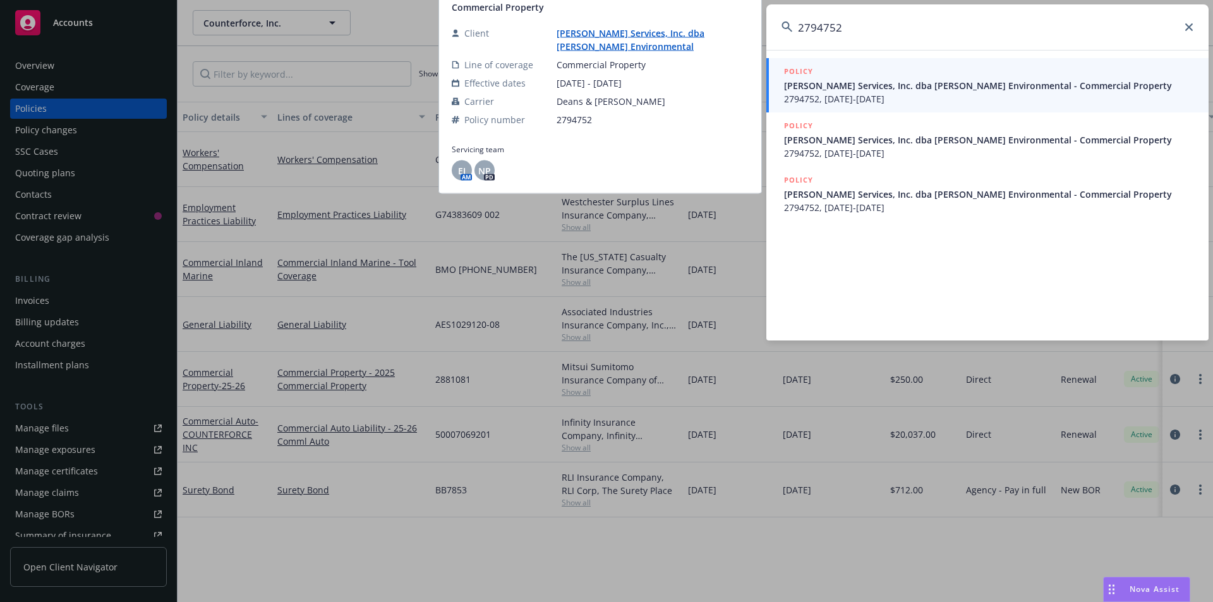
type input "2794752"
click at [819, 73] on div "POLICY" at bounding box center [988, 72] width 409 height 14
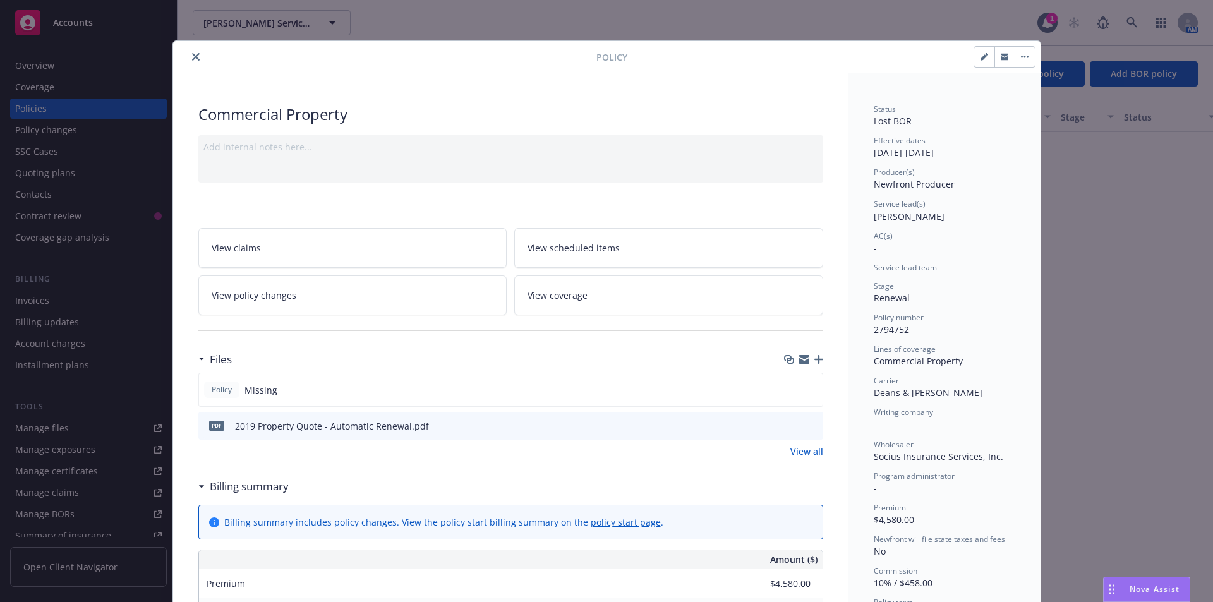
click at [192, 59] on icon "close" at bounding box center [196, 57] width 8 height 8
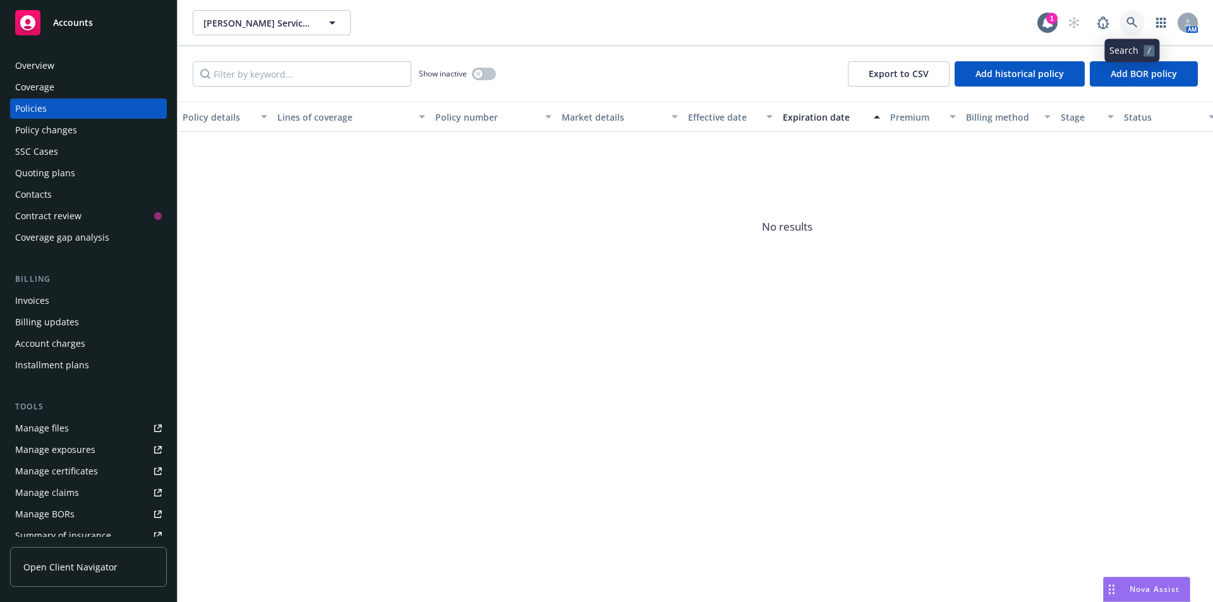
click at [1138, 22] on link at bounding box center [1131, 22] width 25 height 25
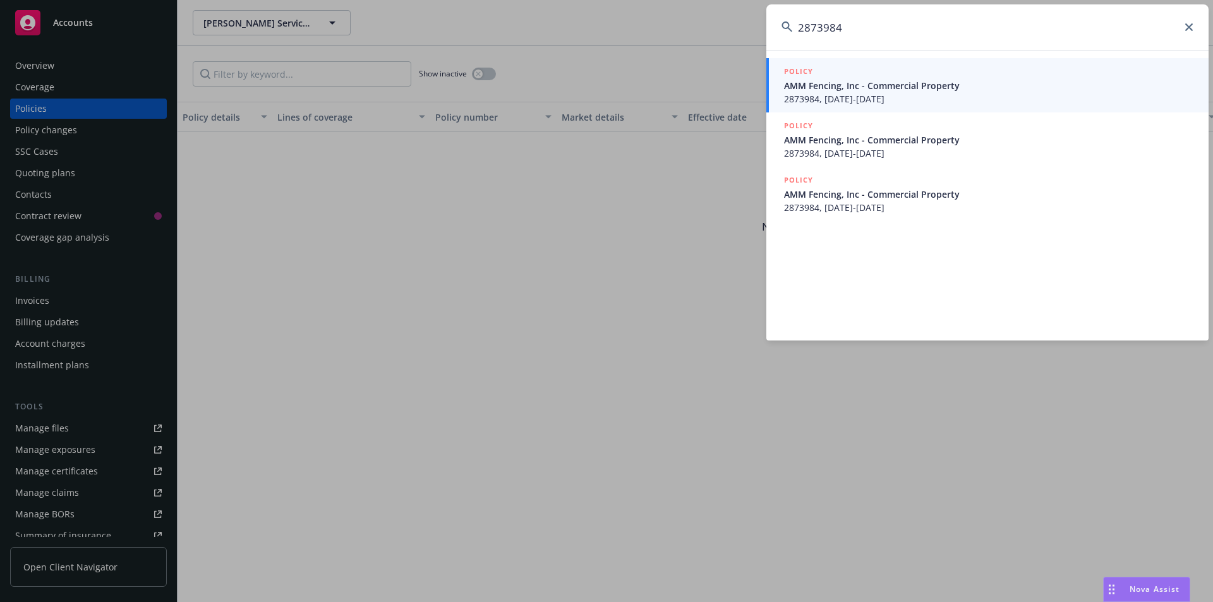
type input "2873984"
click at [805, 83] on span "AMM Fencing, Inc - Commercial Property" at bounding box center [988, 85] width 409 height 13
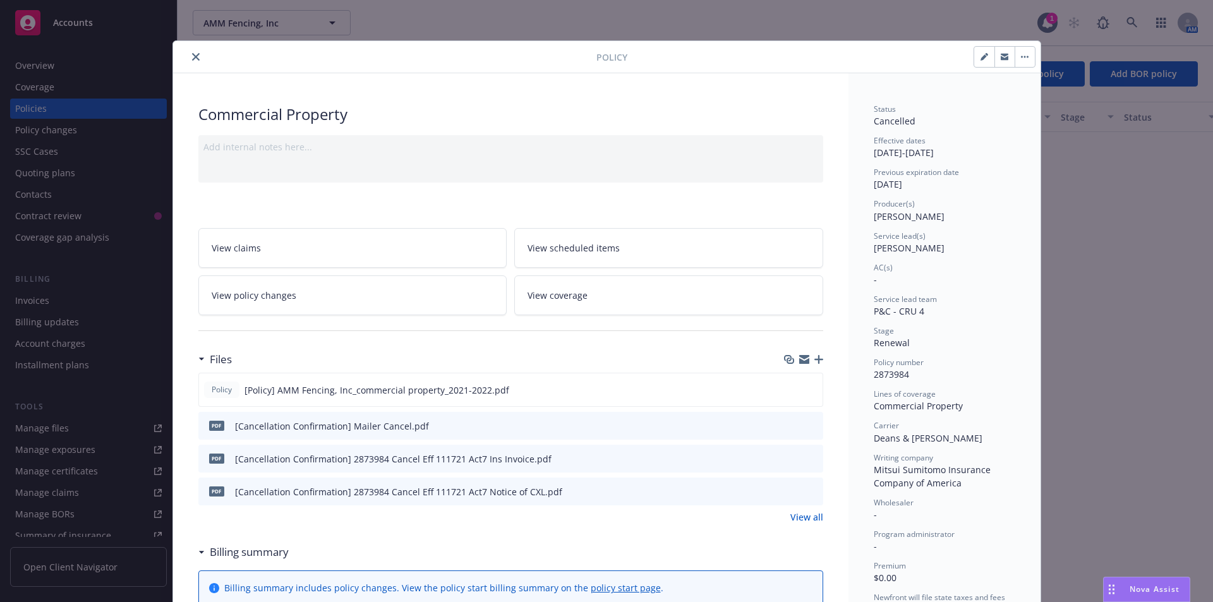
click at [192, 57] on icon "close" at bounding box center [196, 57] width 8 height 8
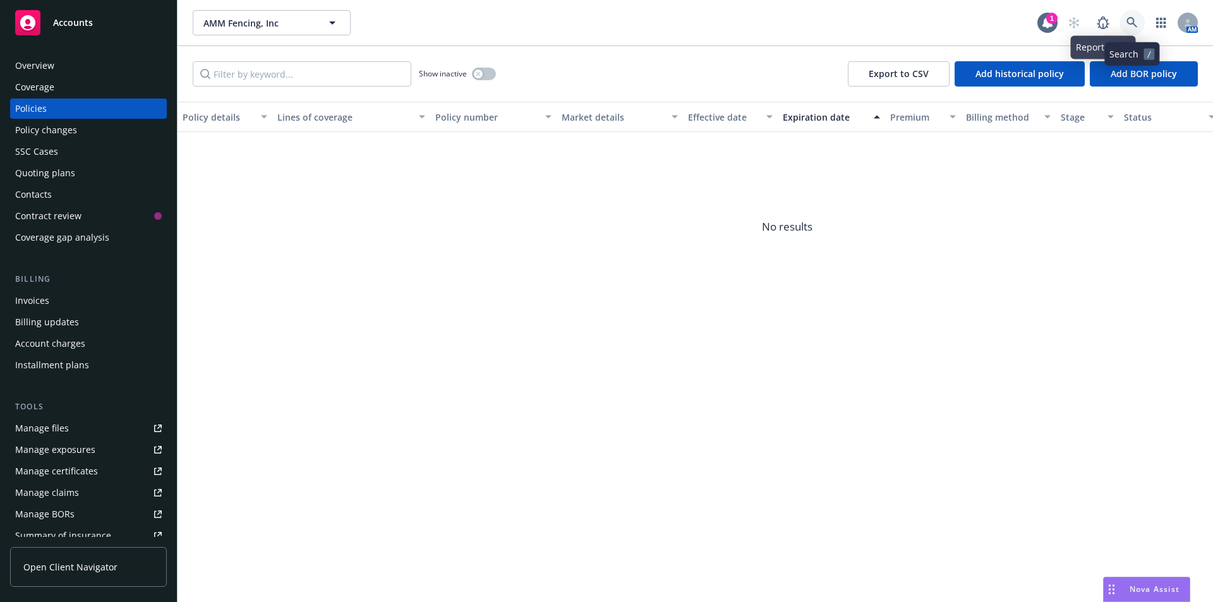
click at [1127, 23] on icon at bounding box center [1131, 22] width 11 height 11
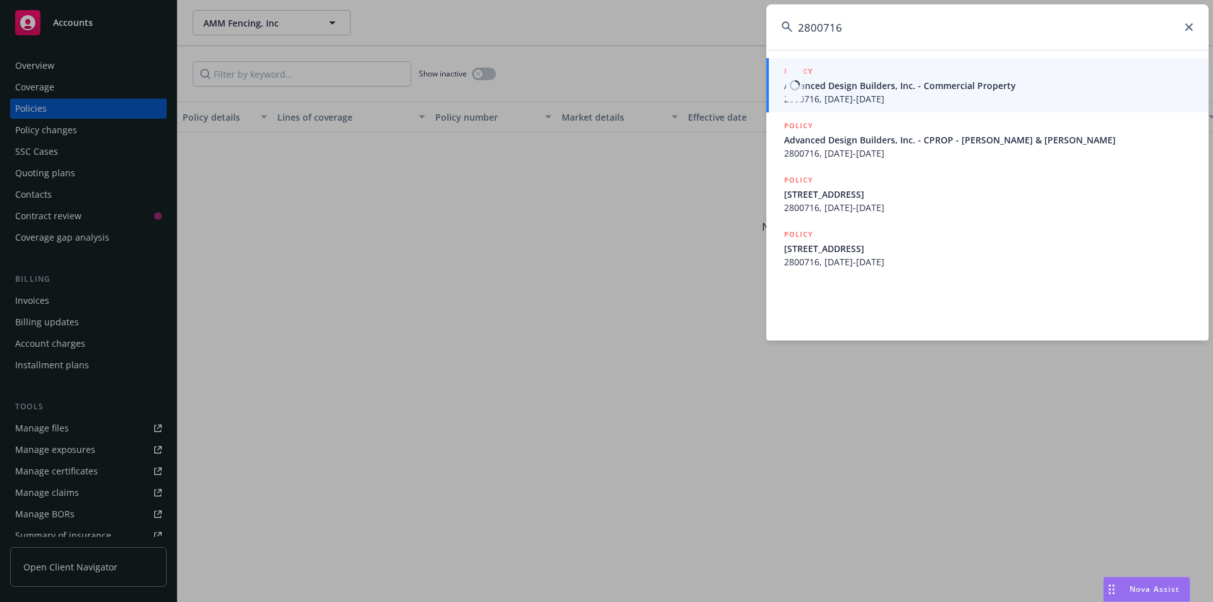
type input "2800716"
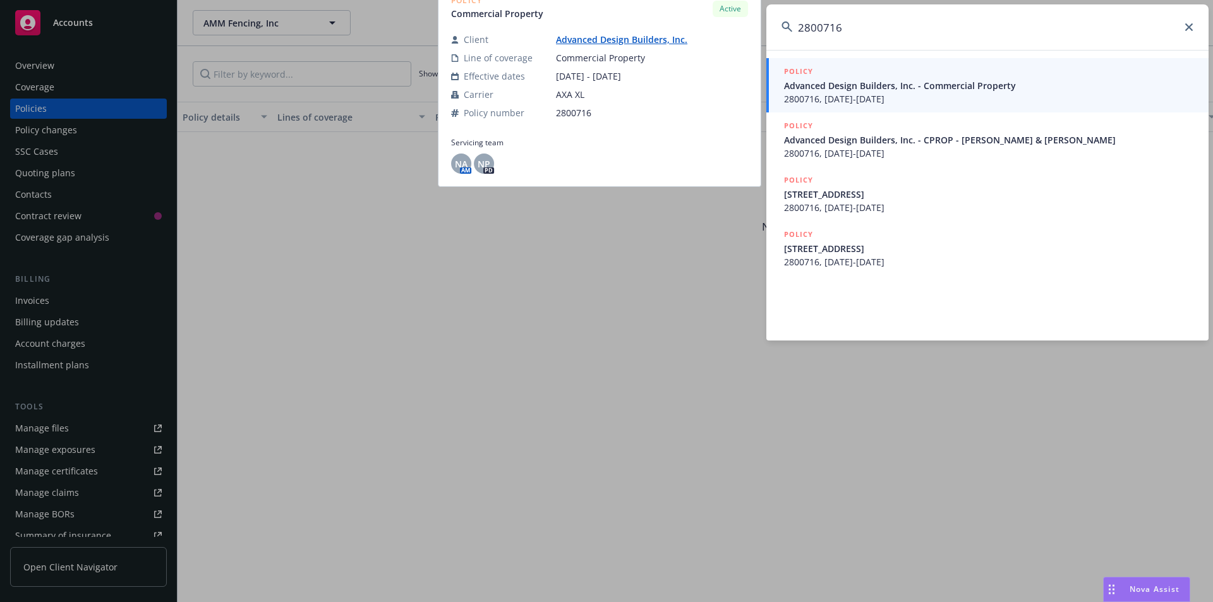
click at [842, 72] on div "POLICY" at bounding box center [988, 72] width 409 height 14
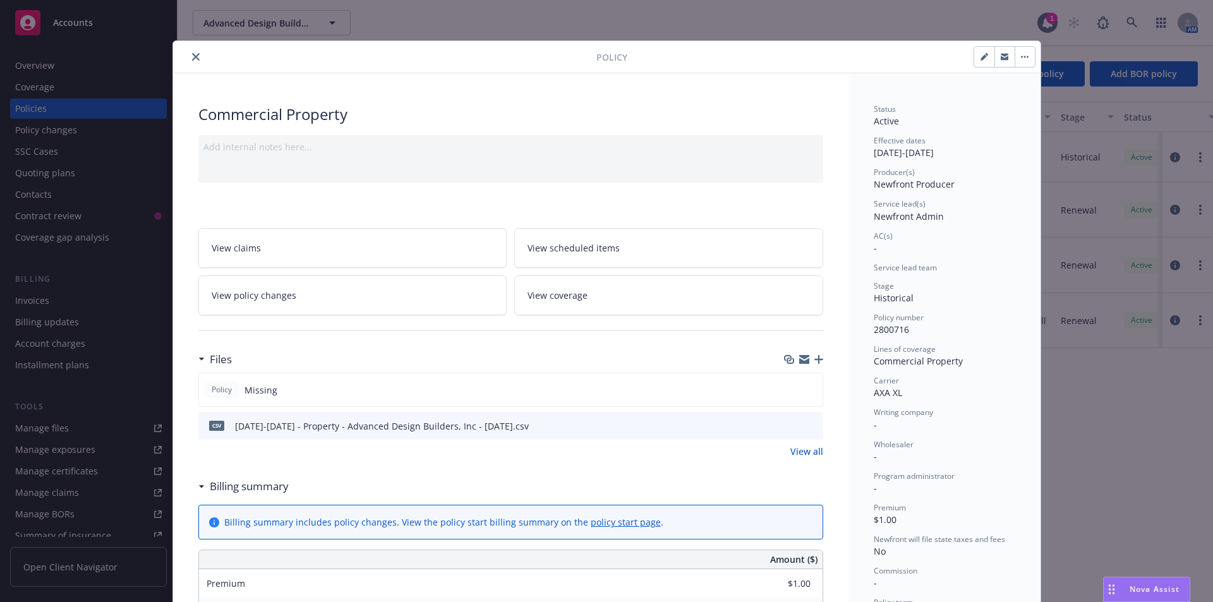
click at [188, 56] on button "close" at bounding box center [195, 56] width 15 height 15
